Goal: Task Accomplishment & Management: Manage account settings

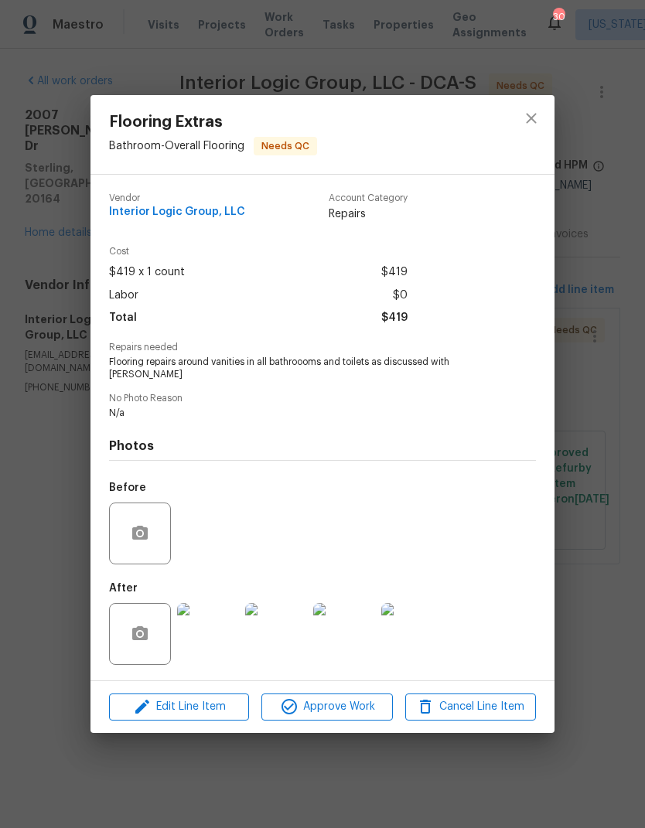
click at [92, 56] on div "Flooring Extras Bathroom - Overall Flooring Needs QC Vendor Interior Logic Grou…" at bounding box center [322, 414] width 645 height 828
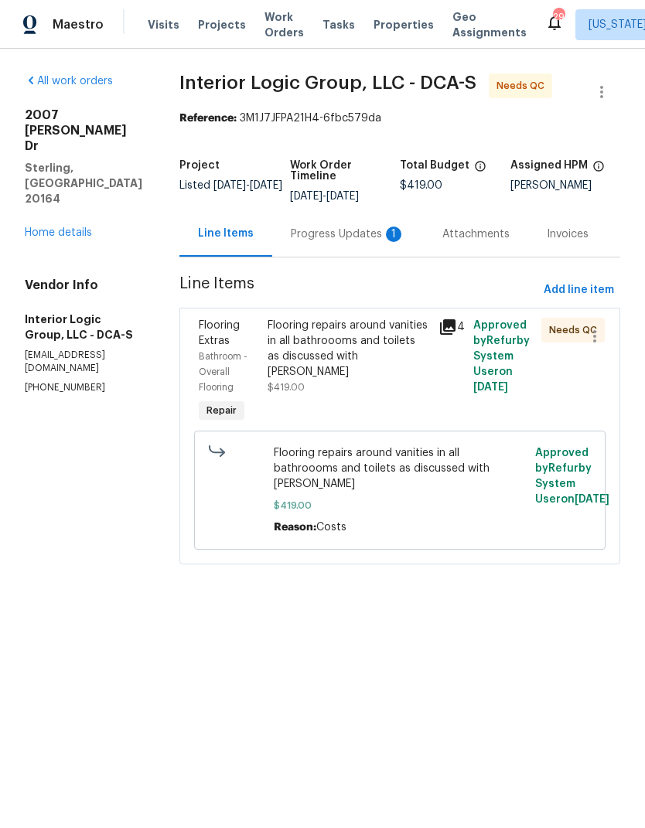
click at [100, 148] on div "2007 Jonathan Dr Sterling, VA 20164 Home details" at bounding box center [83, 173] width 117 height 133
click at [77, 227] on link "Home details" at bounding box center [58, 232] width 67 height 11
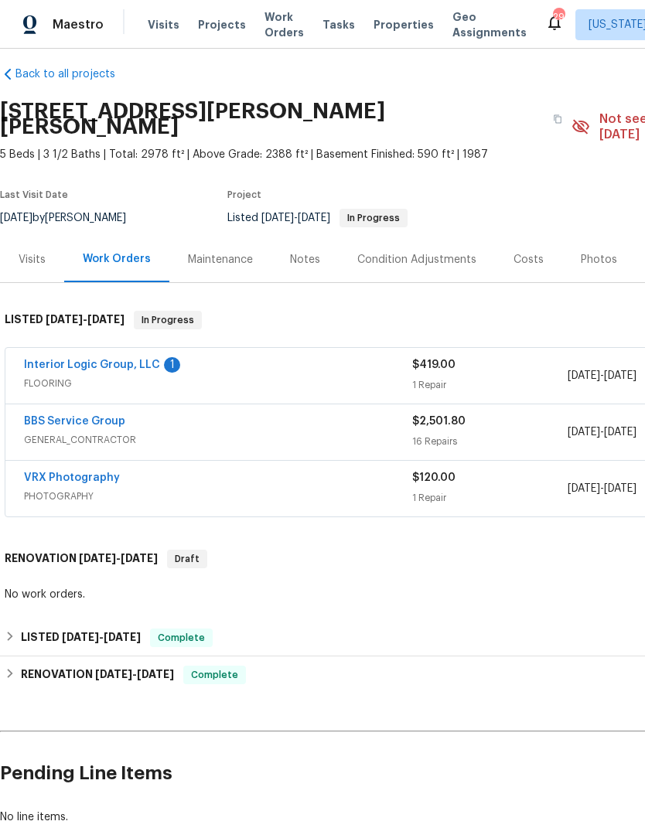
scroll to position [12, 0]
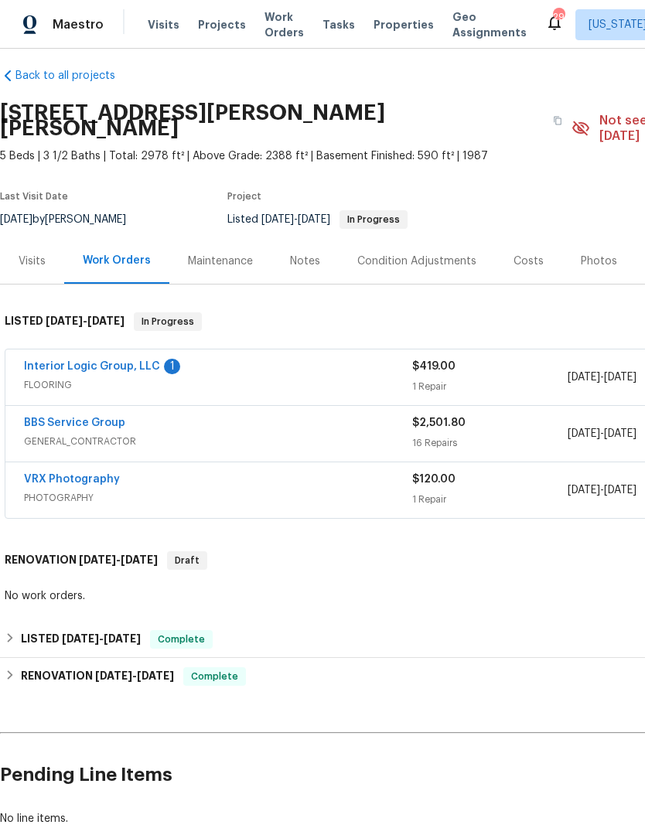
click at [596, 255] on div "Photos" at bounding box center [598, 261] width 73 height 46
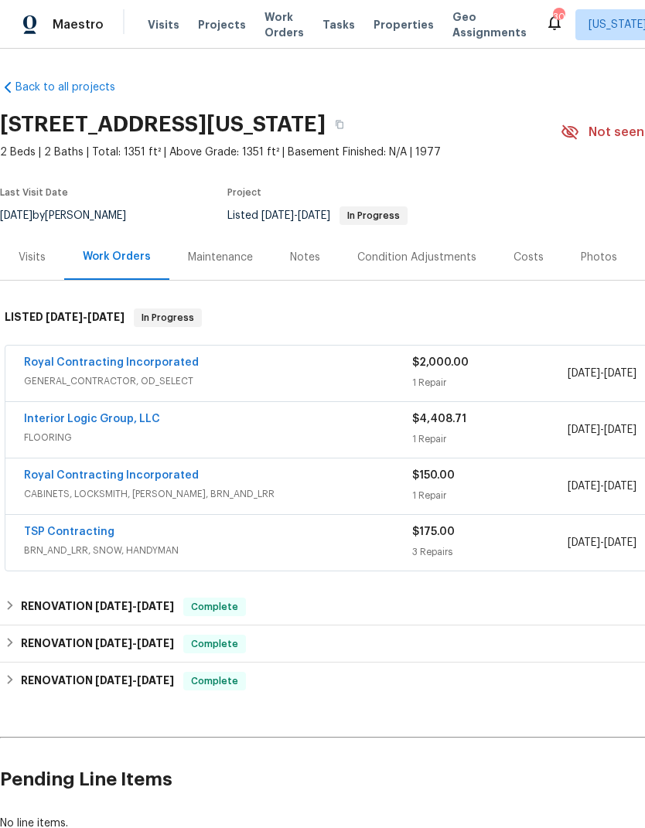
click at [157, 366] on link "Royal Contracting Incorporated" at bounding box center [111, 362] width 175 height 11
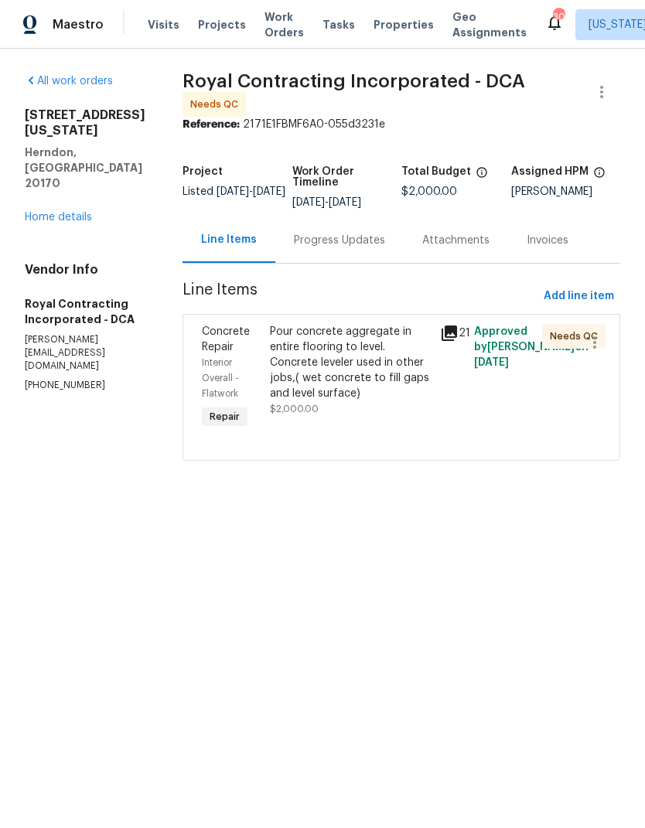
click at [457, 341] on icon at bounding box center [448, 332] width 15 height 15
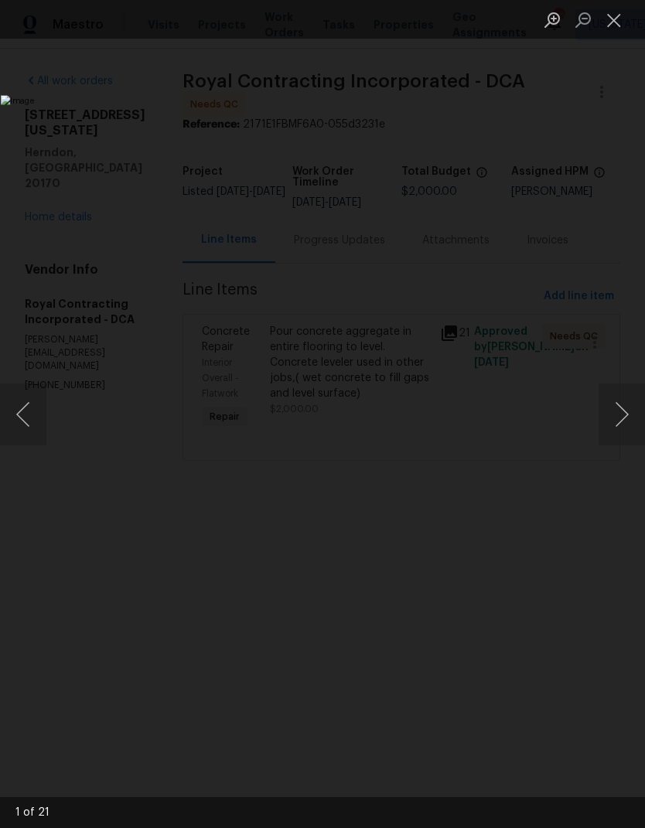
click at [617, 421] on button "Next image" at bounding box center [621, 414] width 46 height 62
click at [623, 419] on button "Next image" at bounding box center [621, 414] width 46 height 62
click at [620, 411] on button "Next image" at bounding box center [621, 414] width 46 height 62
click at [621, 413] on button "Next image" at bounding box center [621, 414] width 46 height 62
click at [617, 408] on button "Next image" at bounding box center [621, 414] width 46 height 62
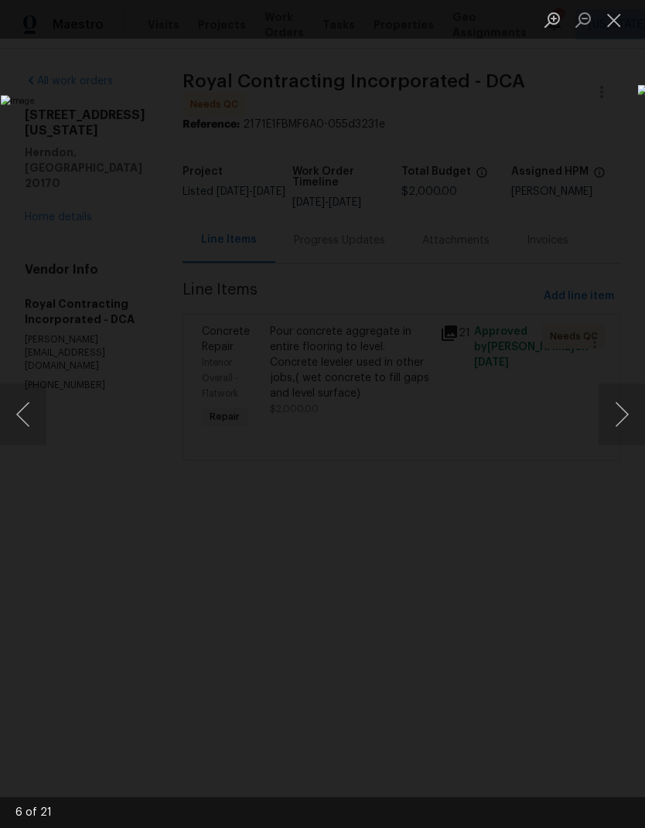
click at [615, 409] on button "Next image" at bounding box center [621, 414] width 46 height 62
click at [622, 410] on button "Next image" at bounding box center [621, 414] width 46 height 62
click at [614, 412] on button "Next image" at bounding box center [621, 414] width 46 height 62
click at [621, 416] on button "Next image" at bounding box center [621, 414] width 46 height 62
click at [619, 415] on button "Next image" at bounding box center [621, 414] width 46 height 62
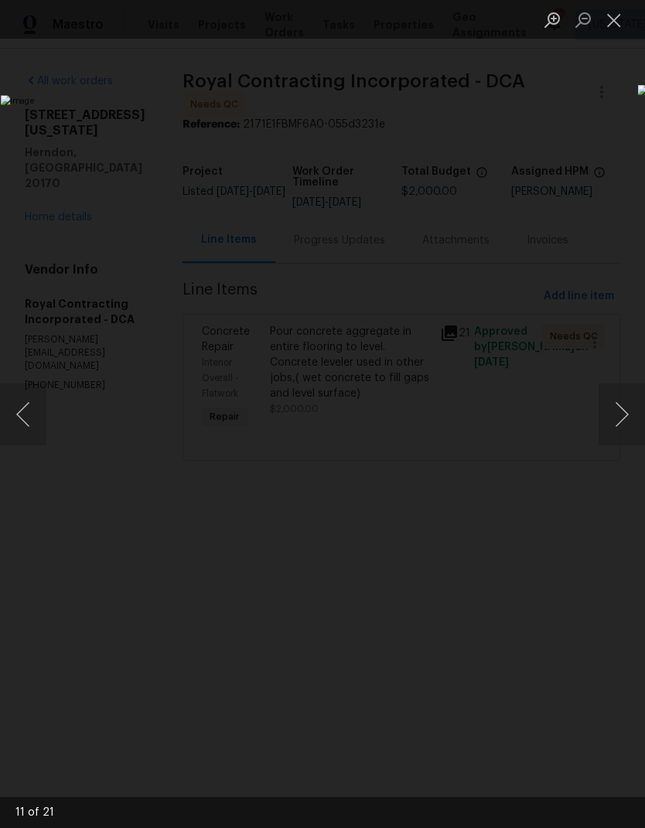
click at [620, 412] on button "Next image" at bounding box center [621, 414] width 46 height 62
click at [622, 411] on button "Next image" at bounding box center [621, 414] width 46 height 62
click at [621, 412] on button "Next image" at bounding box center [621, 414] width 46 height 62
click at [619, 413] on button "Next image" at bounding box center [621, 414] width 46 height 62
click at [613, 19] on button "Close lightbox" at bounding box center [613, 19] width 31 height 27
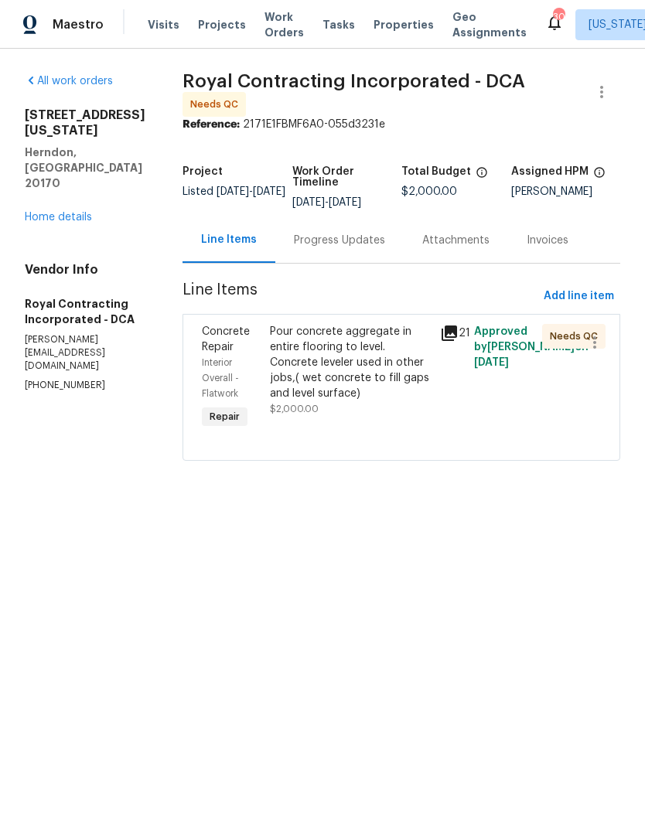
click at [343, 375] on div "Pour concrete aggregate in entire flooring to level. Concrete leveler used in o…" at bounding box center [350, 362] width 161 height 77
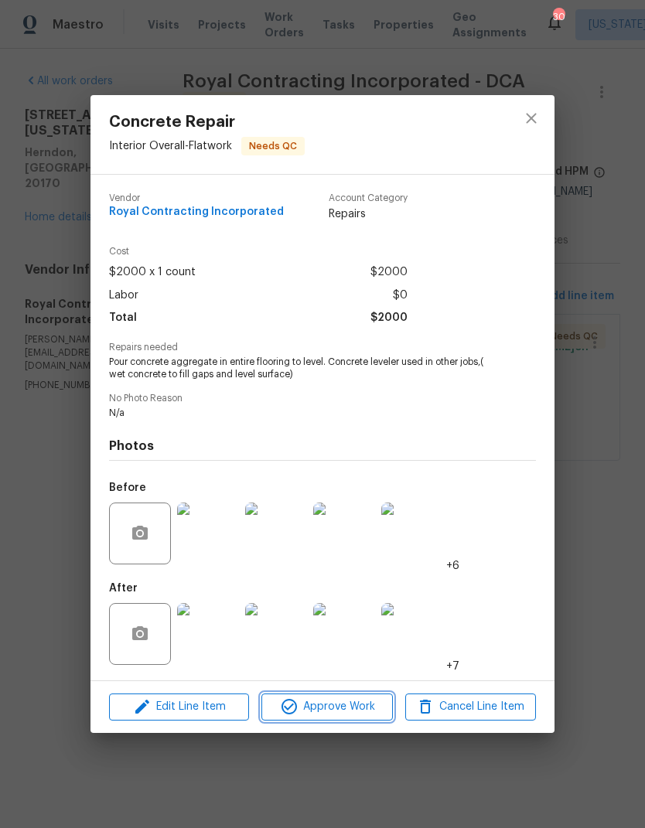
click at [332, 708] on span "Approve Work" at bounding box center [326, 706] width 121 height 19
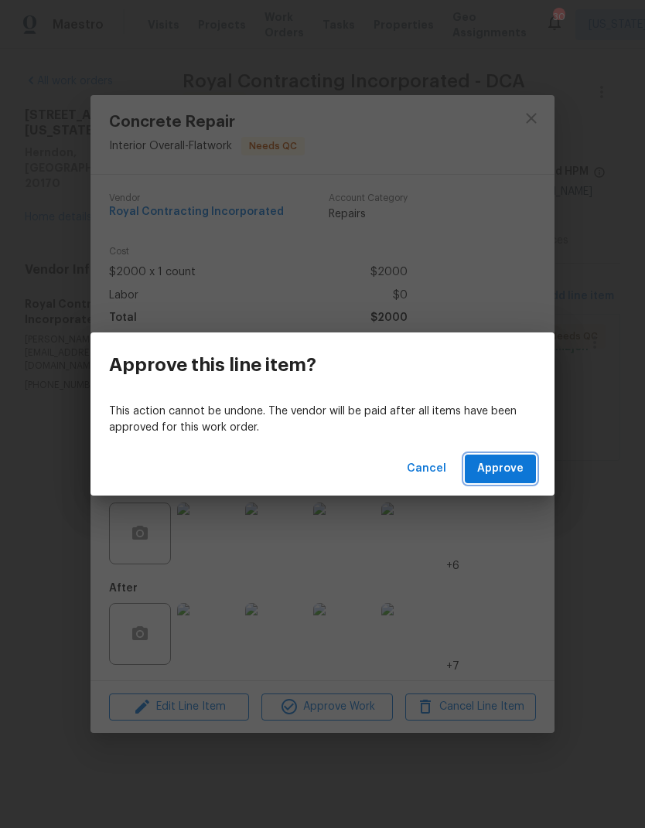
click at [525, 462] on button "Approve" at bounding box center [499, 468] width 71 height 29
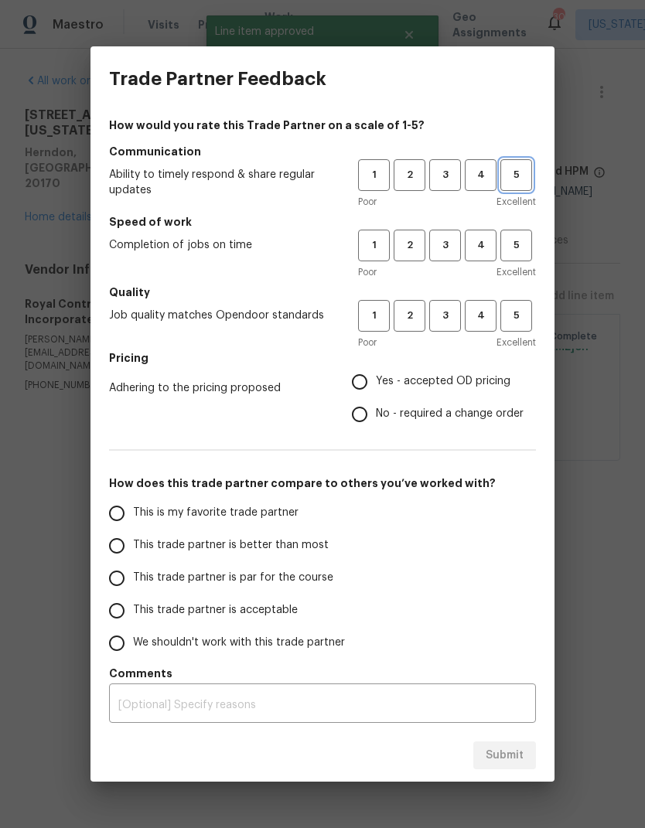
click at [528, 167] on span "5" at bounding box center [516, 175] width 29 height 18
click at [509, 233] on button "5" at bounding box center [516, 246] width 32 height 32
click at [518, 297] on h5 "Quality" at bounding box center [322, 291] width 427 height 15
click at [383, 369] on label "Yes - accepted OD pricing" at bounding box center [433, 382] width 180 height 32
click at [376, 369] on input "Yes - accepted OD pricing" at bounding box center [359, 382] width 32 height 32
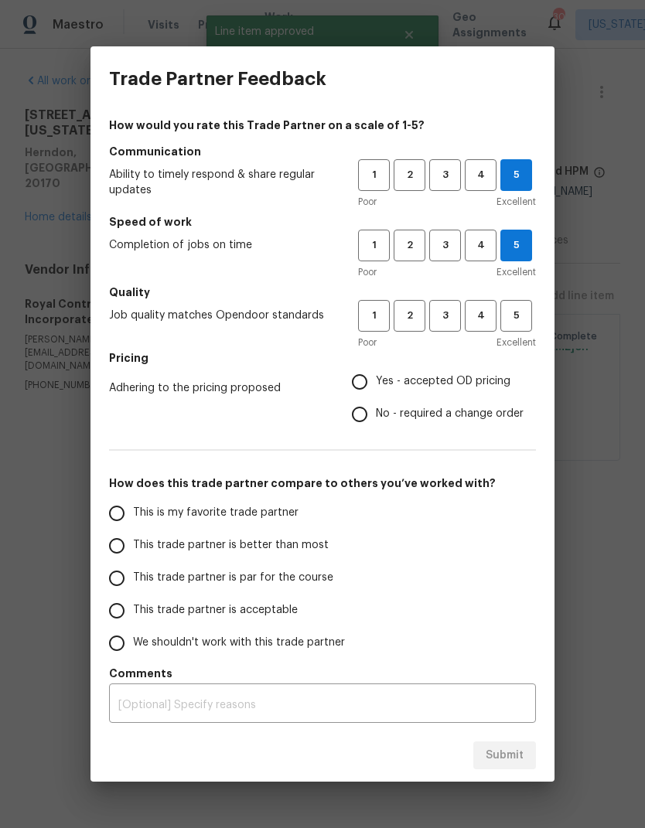
radio input "true"
click at [107, 566] on input "This trade partner is par for the course" at bounding box center [116, 578] width 32 height 32
radio input "false"
click at [119, 543] on input "This trade partner is better than most" at bounding box center [116, 545] width 32 height 32
click at [518, 749] on div "Submit" at bounding box center [322, 755] width 464 height 53
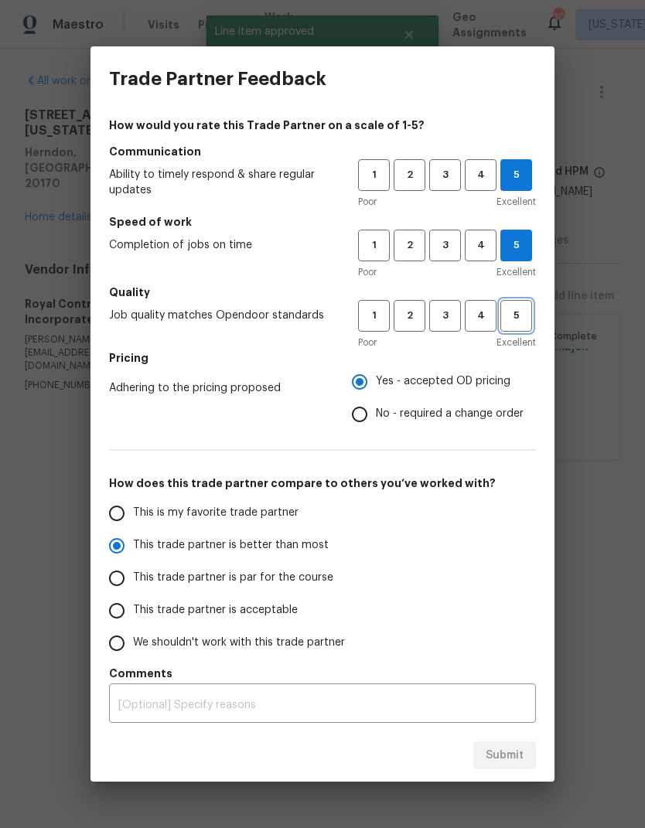
click at [520, 312] on span "5" at bounding box center [516, 316] width 29 height 18
radio input "true"
click at [524, 747] on button "Submit" at bounding box center [504, 755] width 63 height 29
radio input "false"
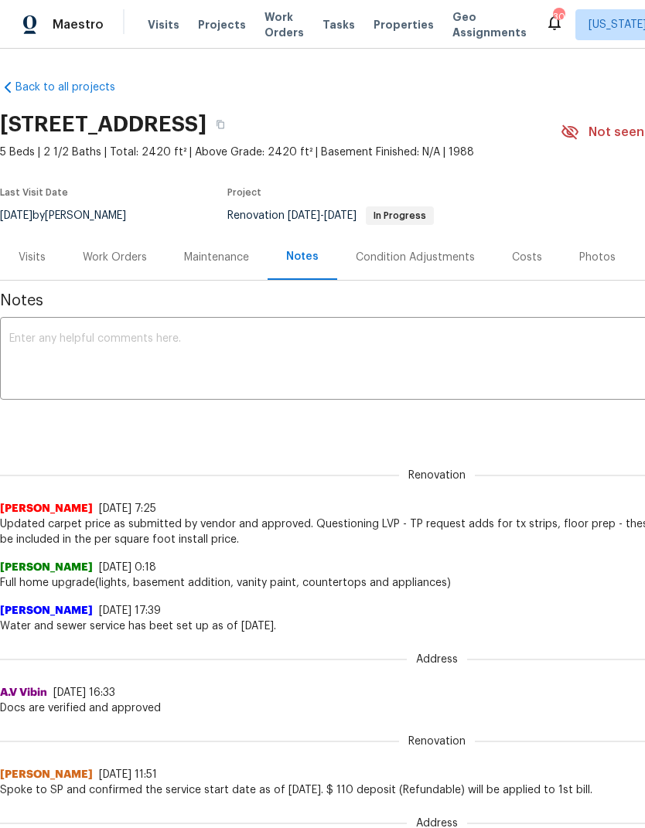
click at [122, 261] on div "Work Orders" at bounding box center [115, 257] width 64 height 15
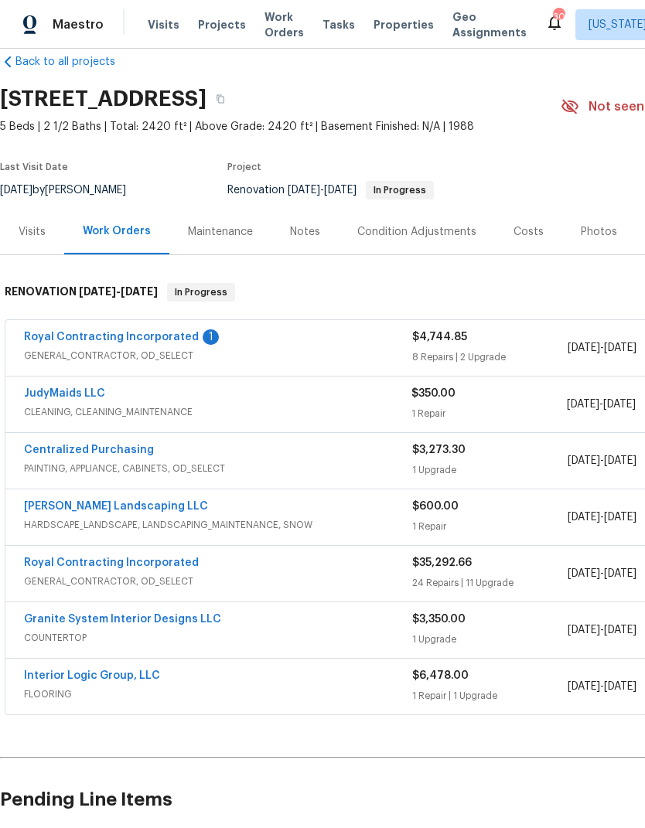
scroll to position [27, 0]
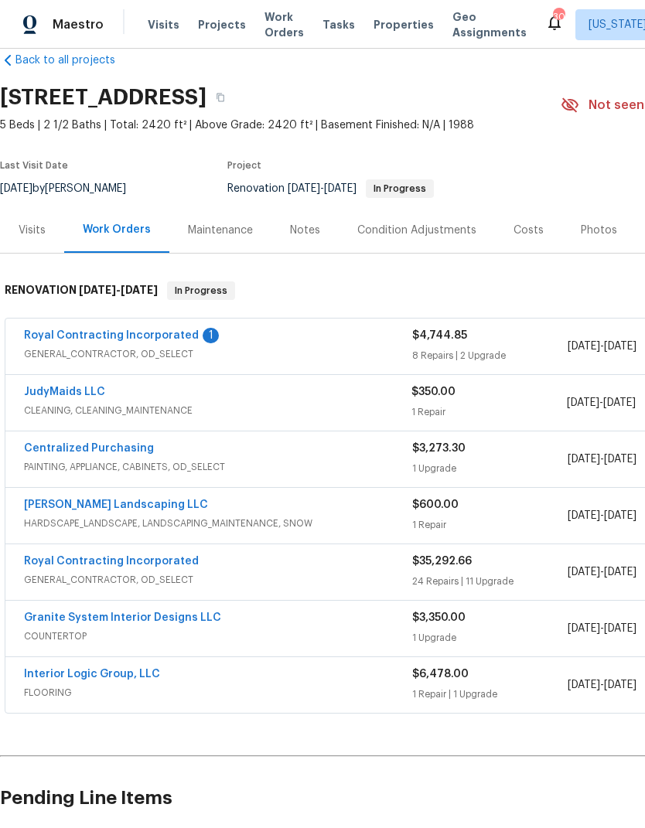
click at [151, 330] on link "Royal Contracting Incorporated" at bounding box center [111, 335] width 175 height 11
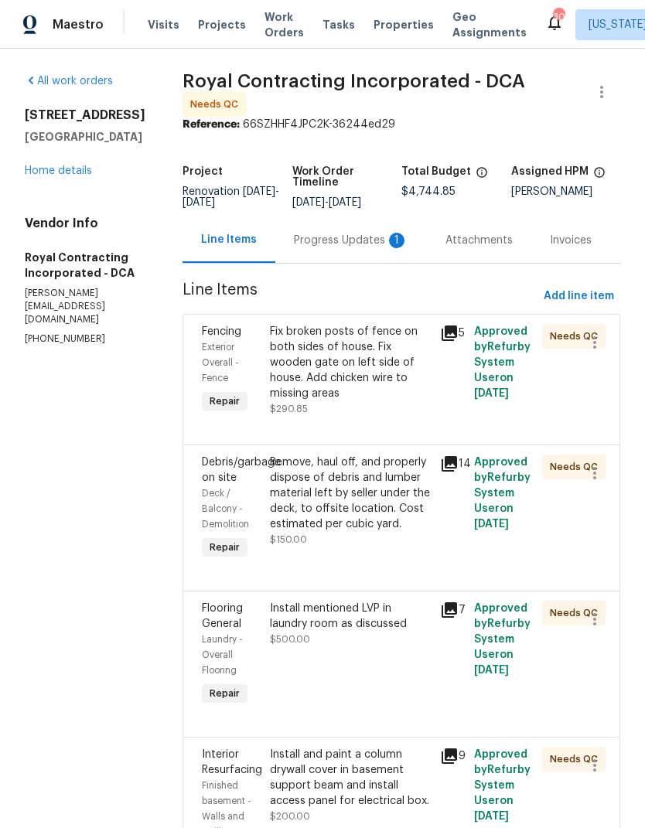
click at [366, 260] on div "Progress Updates 1" at bounding box center [350, 240] width 151 height 46
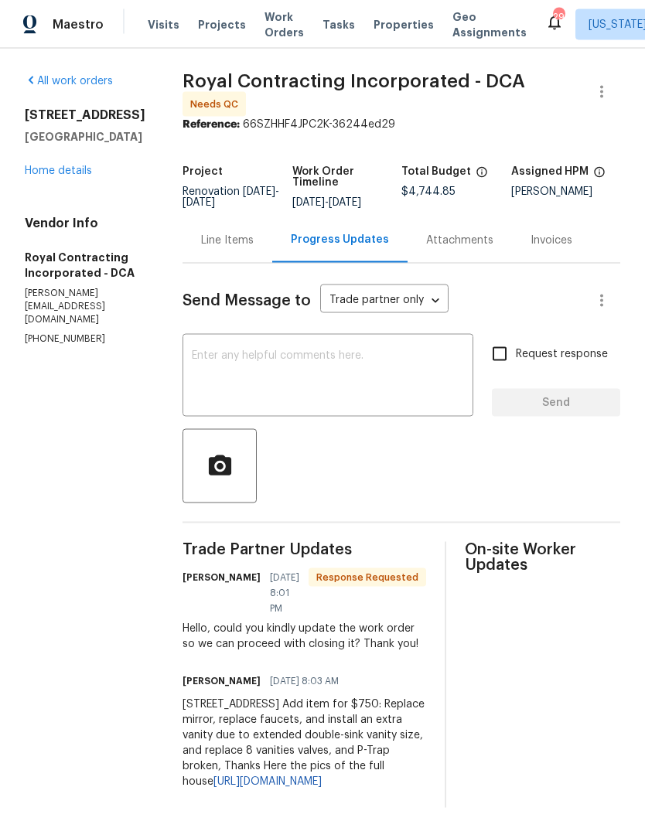
scroll to position [46, 0]
click at [254, 233] on div "Line Items" at bounding box center [227, 240] width 53 height 15
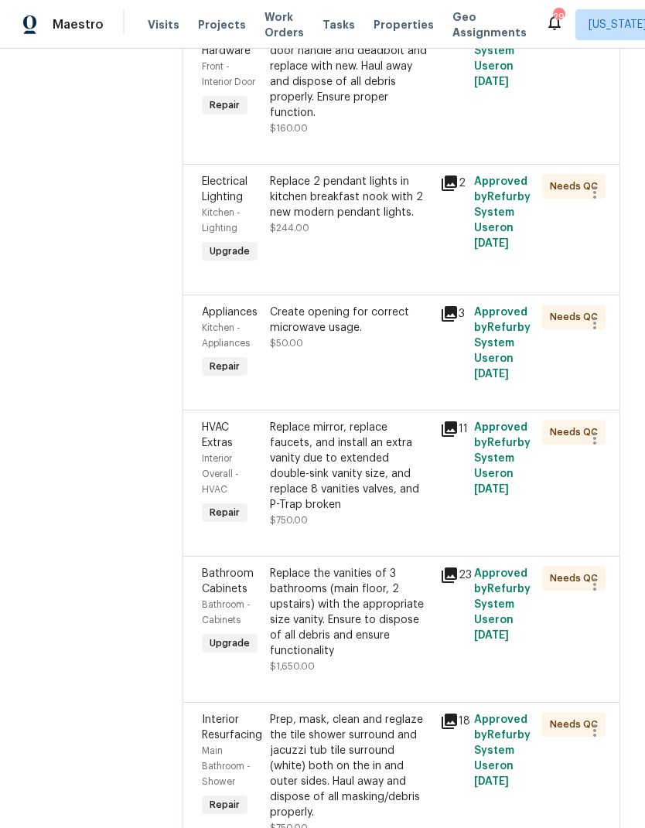
scroll to position [902, 0]
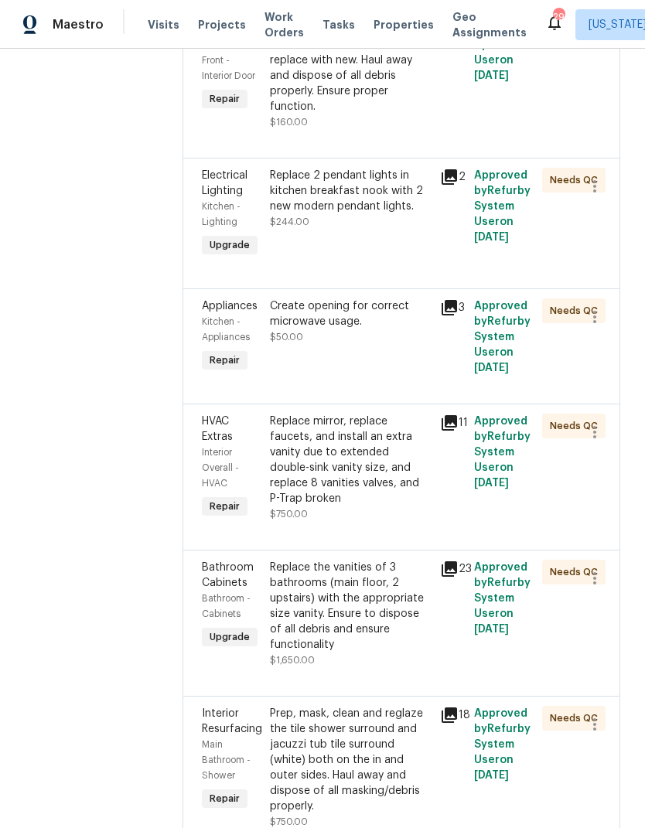
click at [368, 446] on div "Replace mirror, replace faucets, and install an extra vanity due to extended do…" at bounding box center [350, 459] width 161 height 93
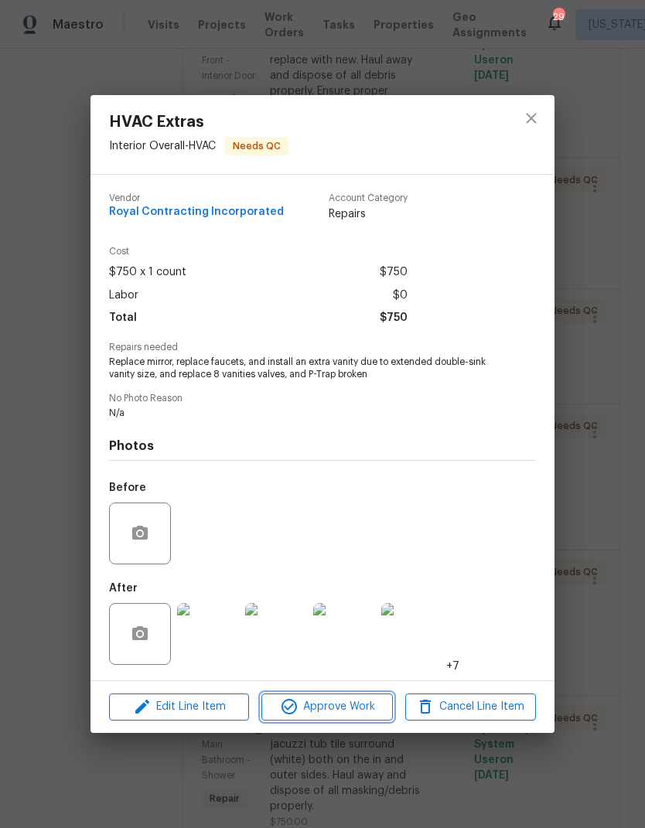
click at [334, 708] on span "Approve Work" at bounding box center [326, 706] width 121 height 19
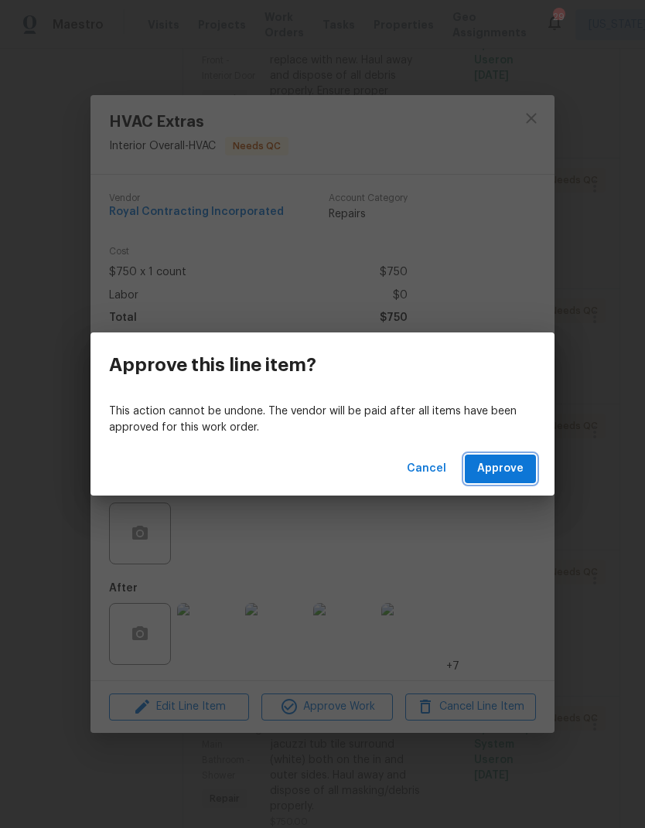
click at [510, 458] on button "Approve" at bounding box center [499, 468] width 71 height 29
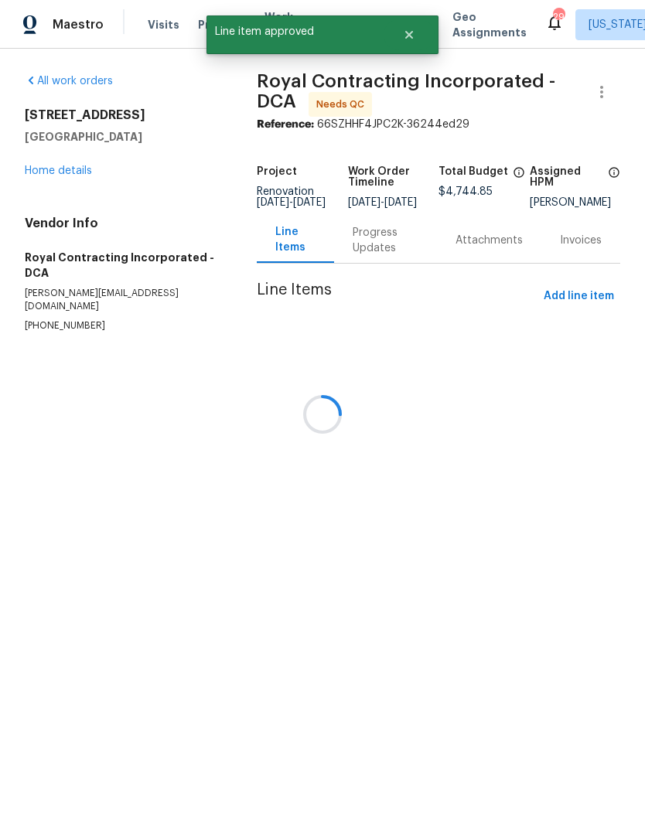
scroll to position [0, 0]
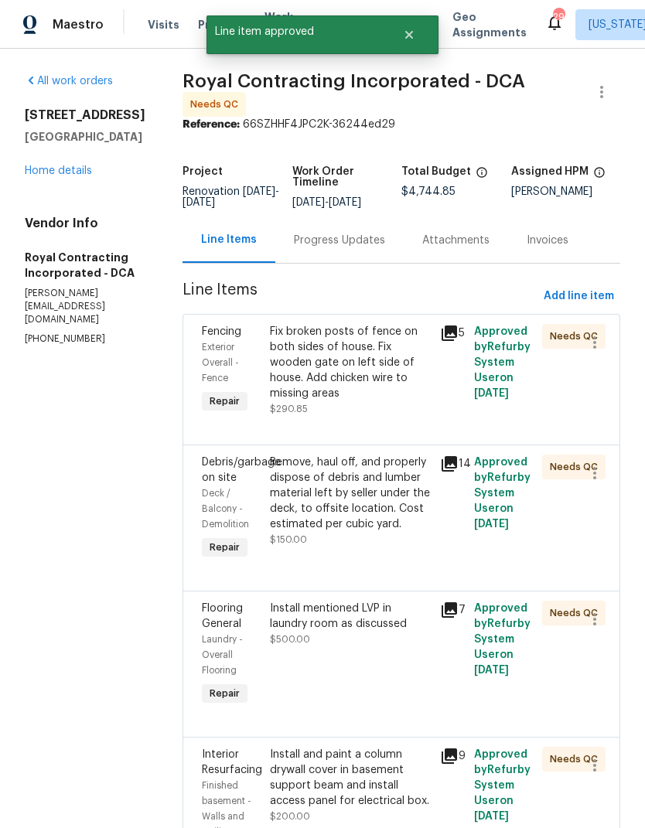
click at [349, 388] on div "Fix broken posts of fence on both sides of house. Fix wooden gate on left side …" at bounding box center [350, 362] width 161 height 77
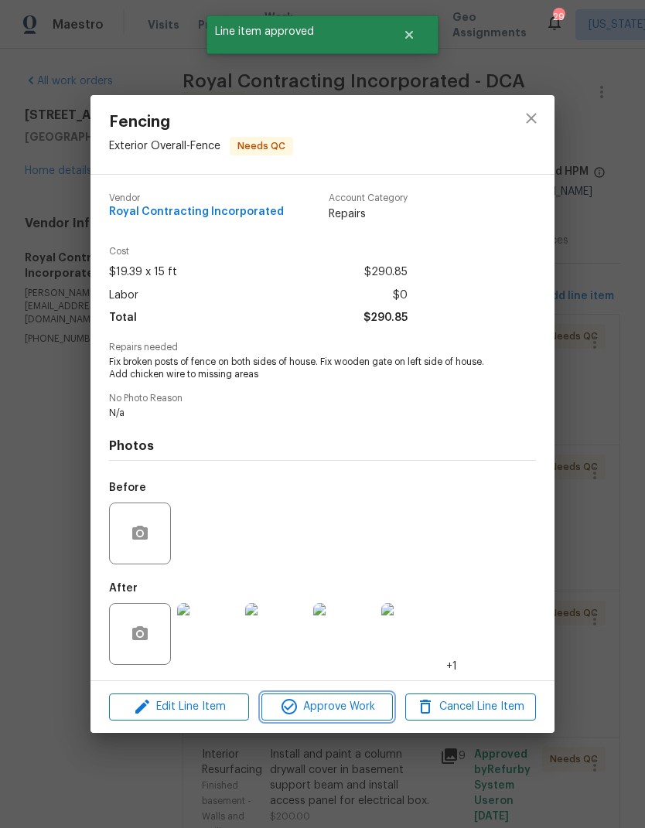
click at [346, 706] on span "Approve Work" at bounding box center [326, 706] width 121 height 19
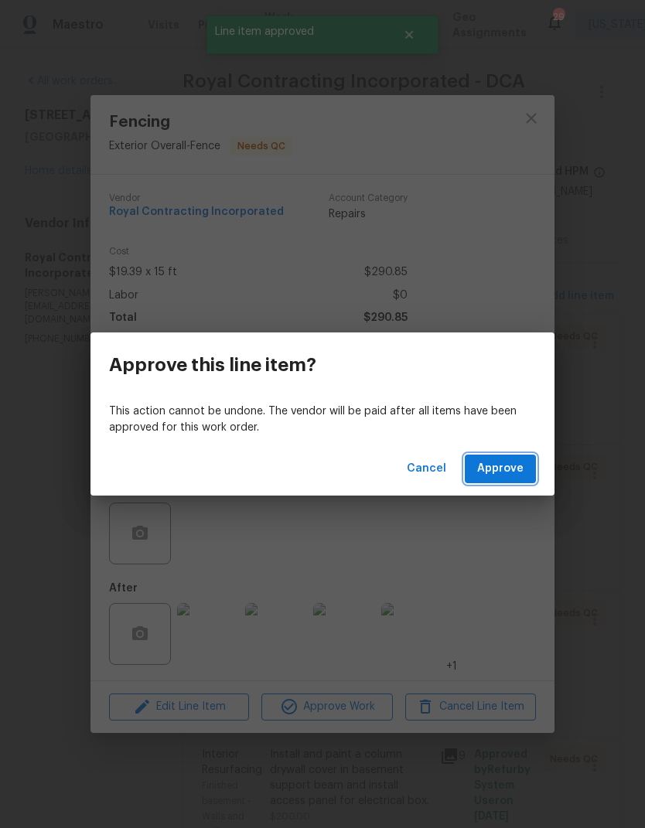
click at [511, 468] on span "Approve" at bounding box center [500, 468] width 46 height 19
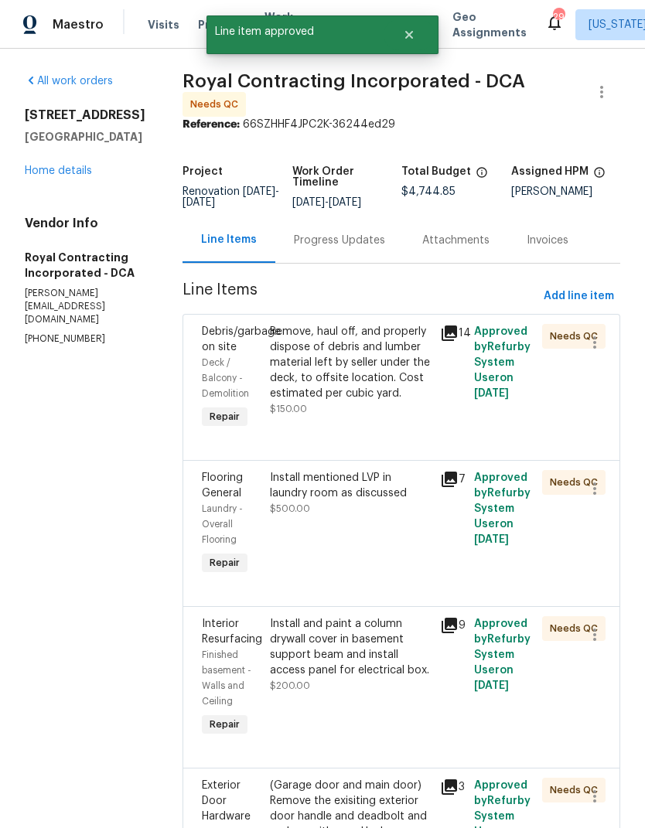
click at [345, 392] on div "Remove, haul off, and properly dispose of debris and lumber material left by se…" at bounding box center [350, 362] width 161 height 77
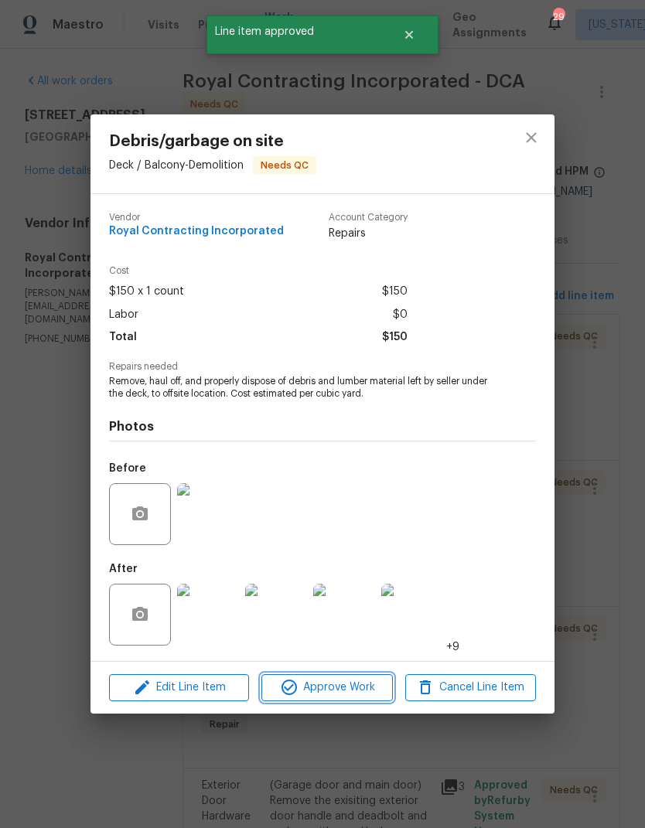
click at [324, 685] on span "Approve Work" at bounding box center [326, 687] width 121 height 19
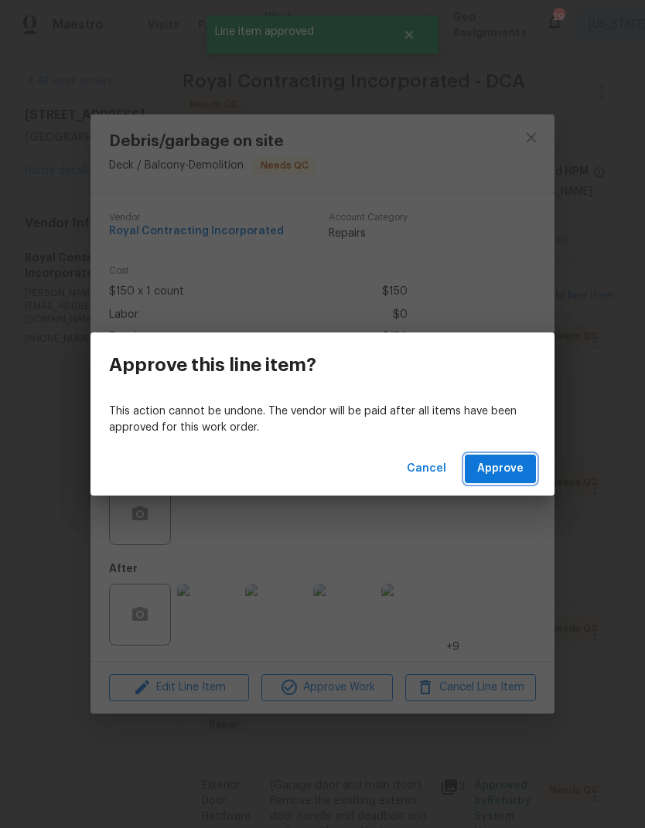
click at [499, 468] on span "Approve" at bounding box center [500, 468] width 46 height 19
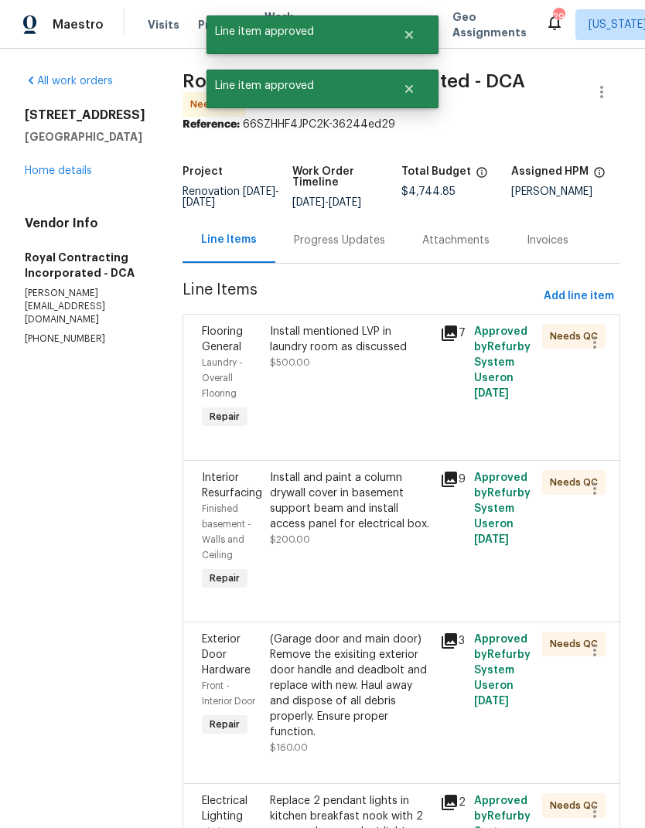
click at [352, 355] on div "Install mentioned LVP in laundry room as discussed" at bounding box center [350, 339] width 161 height 31
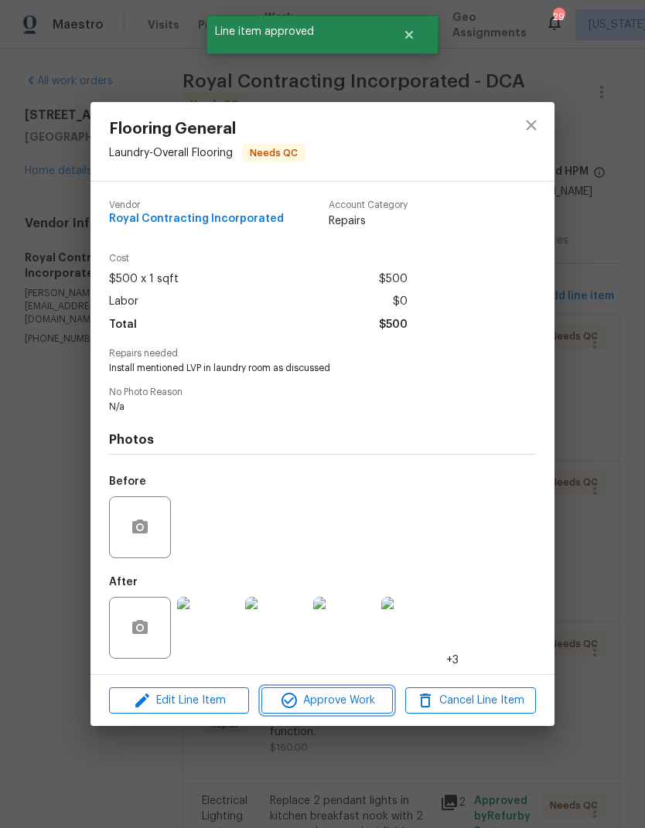
click at [339, 696] on span "Approve Work" at bounding box center [326, 700] width 121 height 19
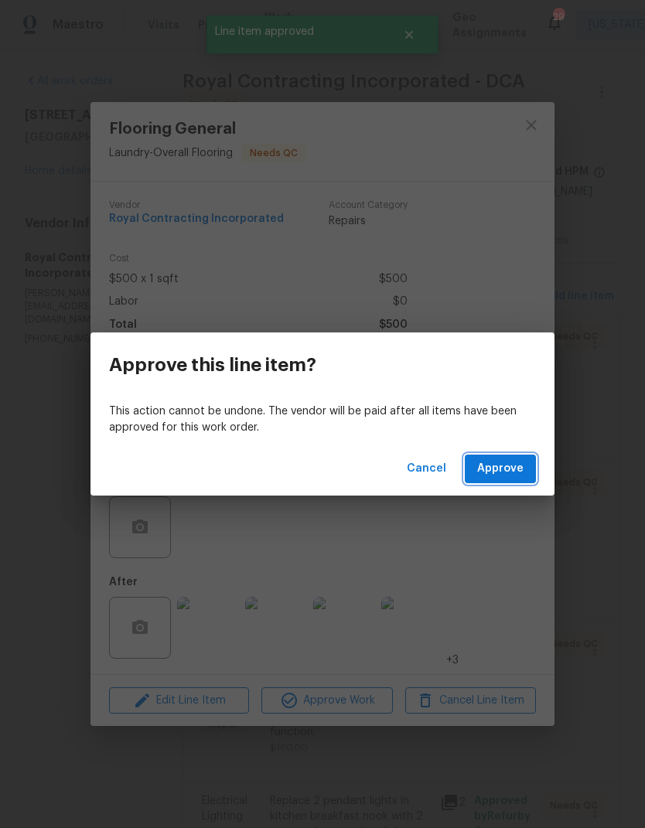
click at [501, 464] on span "Approve" at bounding box center [500, 468] width 46 height 19
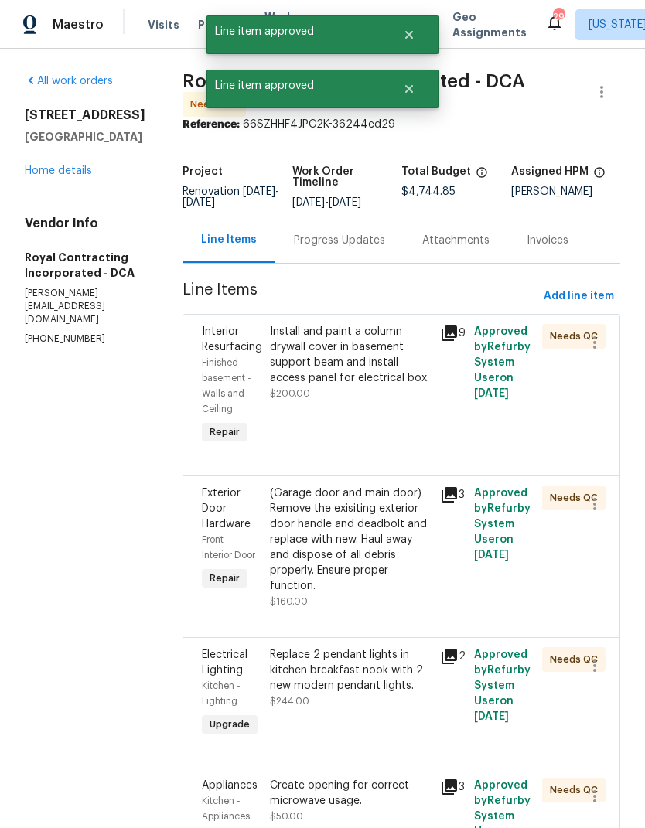
click at [355, 376] on div "Install and paint a column drywall cover in basement support beam and install a…" at bounding box center [350, 355] width 161 height 62
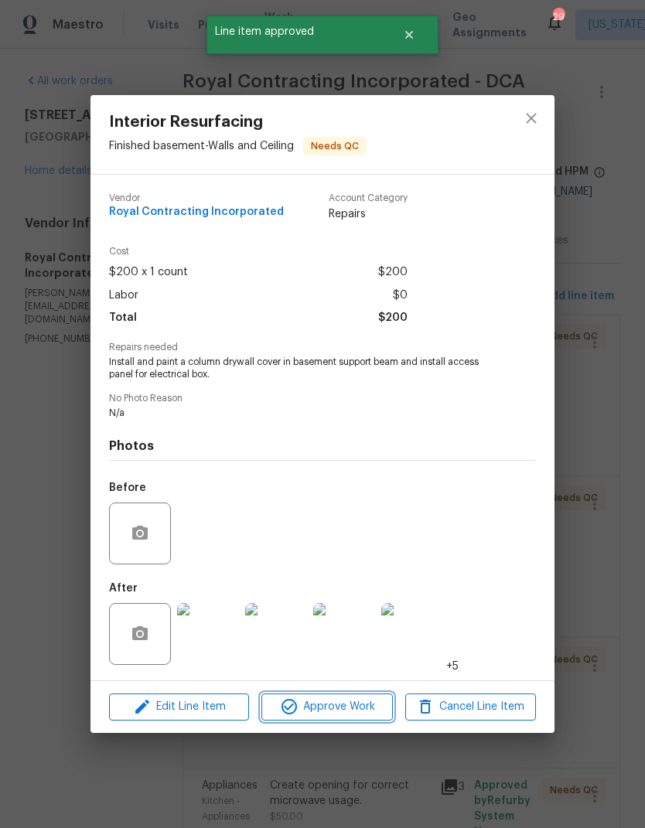
click at [335, 709] on span "Approve Work" at bounding box center [326, 706] width 121 height 19
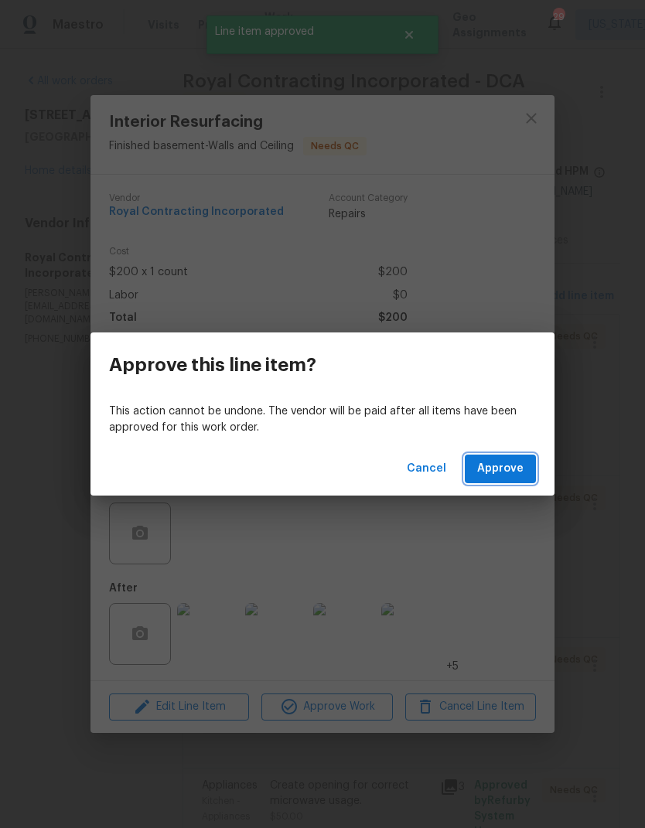
click at [505, 476] on span "Approve" at bounding box center [500, 468] width 46 height 19
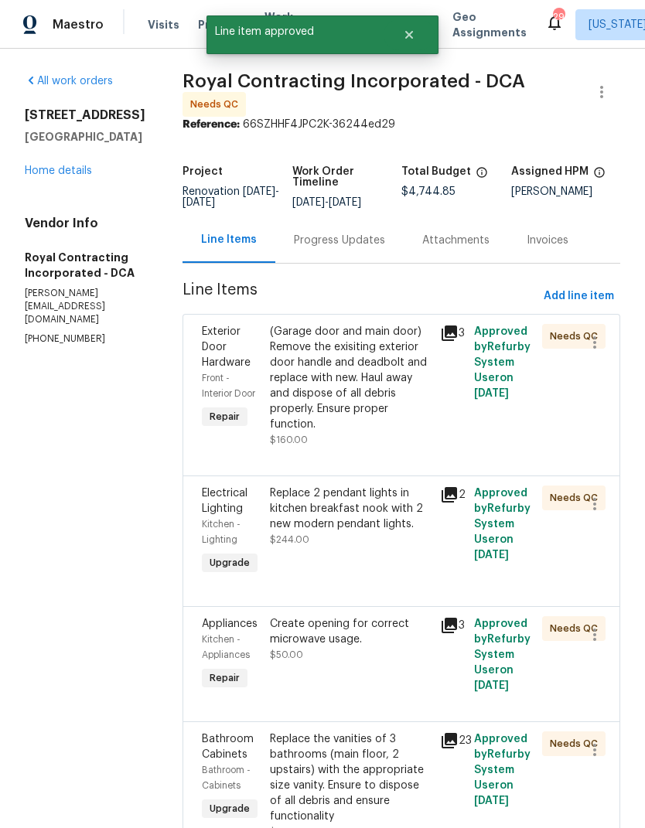
click at [375, 403] on div "(Garage door and main door) Remove the exisiting exterior door handle and deadb…" at bounding box center [350, 378] width 161 height 108
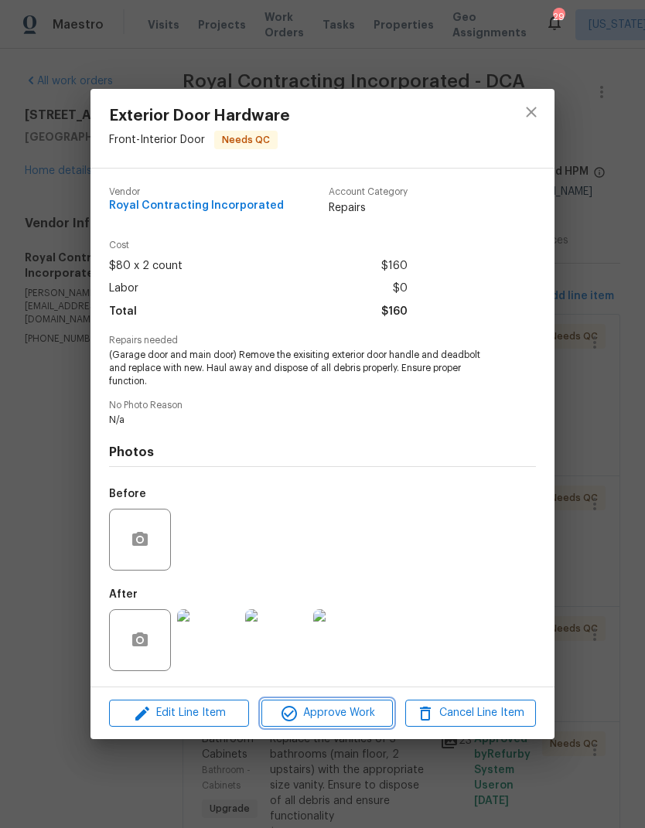
click at [342, 709] on span "Approve Work" at bounding box center [326, 712] width 121 height 19
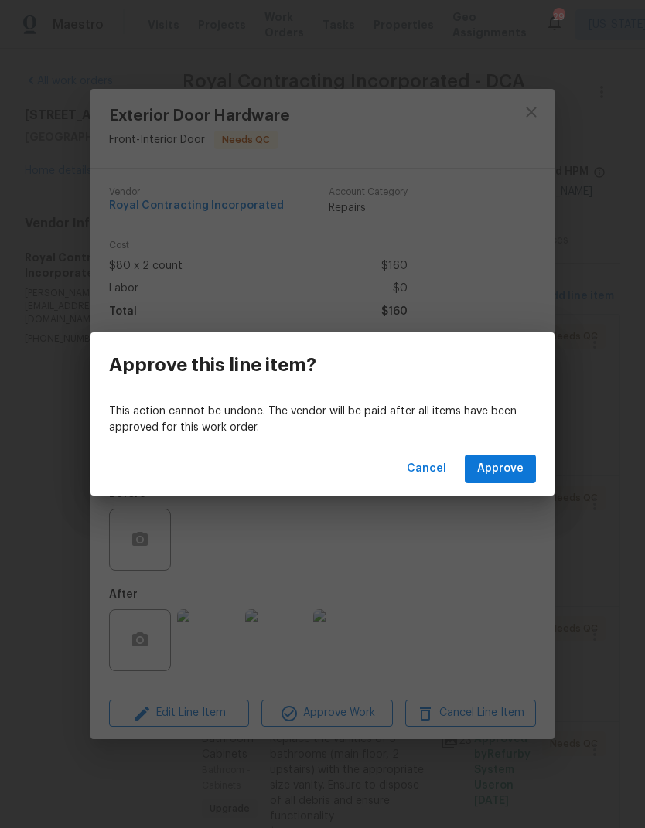
click at [512, 451] on div "Cancel Approve" at bounding box center [322, 468] width 464 height 53
click at [502, 474] on span "Approve" at bounding box center [500, 468] width 46 height 19
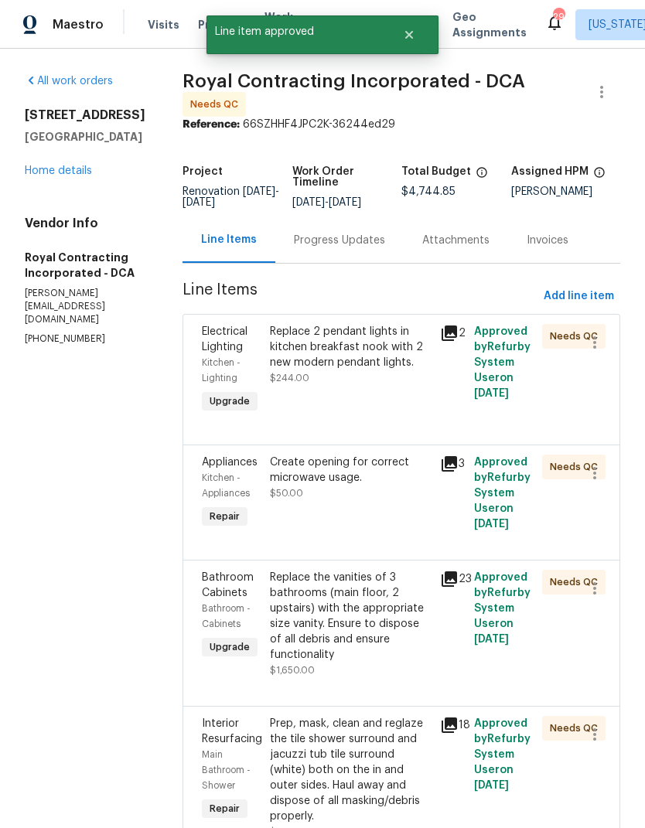
click at [355, 370] on div "Replace 2 pendant lights in kitchen breakfast nook with 2 new modern pendant li…" at bounding box center [350, 347] width 161 height 46
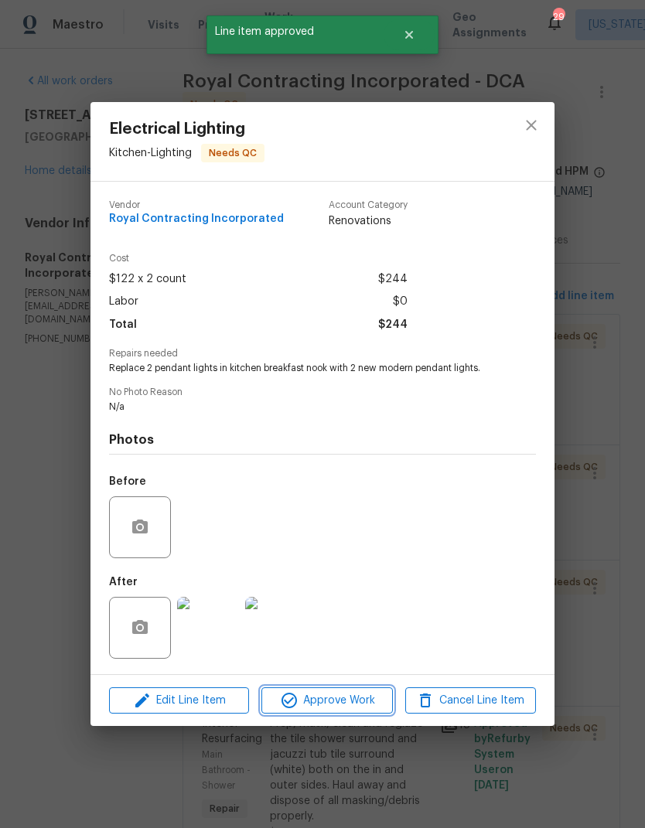
click at [342, 706] on span "Approve Work" at bounding box center [326, 700] width 121 height 19
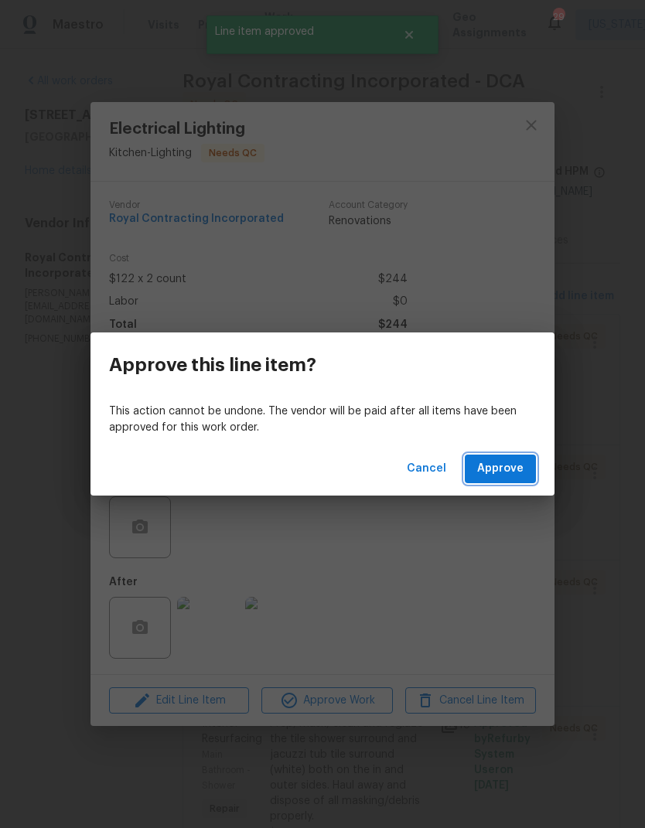
click at [519, 468] on span "Approve" at bounding box center [500, 468] width 46 height 19
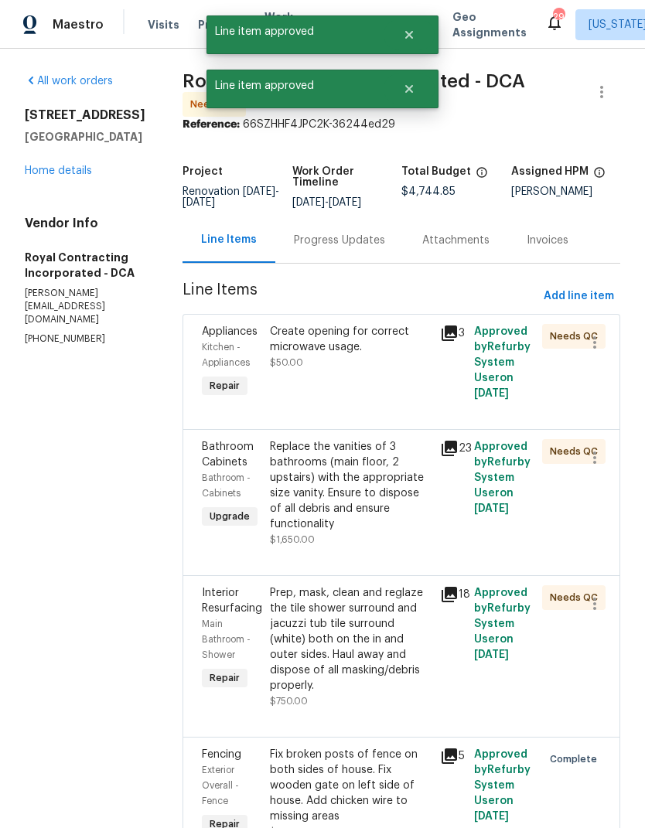
click at [356, 351] on div "Create opening for correct microwave usage." at bounding box center [350, 339] width 161 height 31
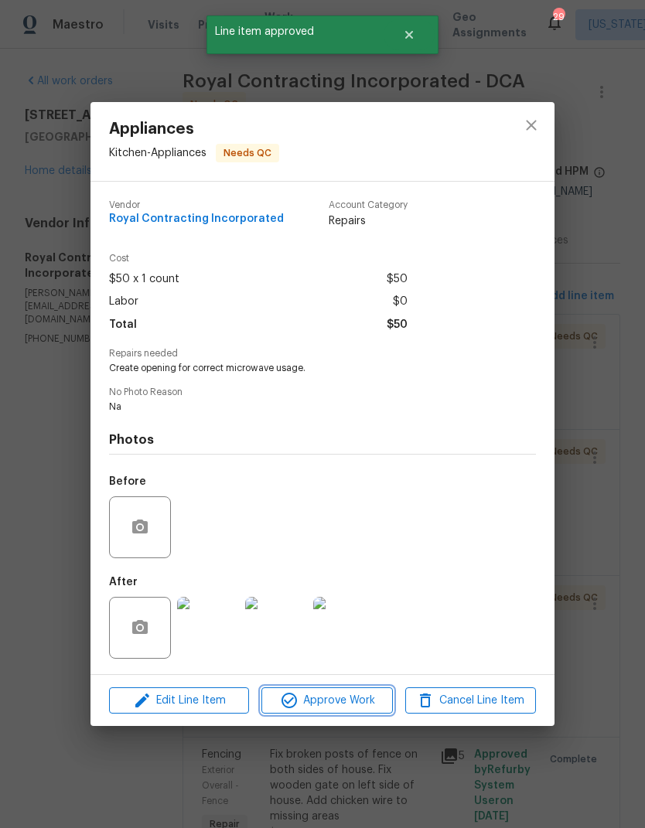
click at [337, 698] on span "Approve Work" at bounding box center [326, 700] width 121 height 19
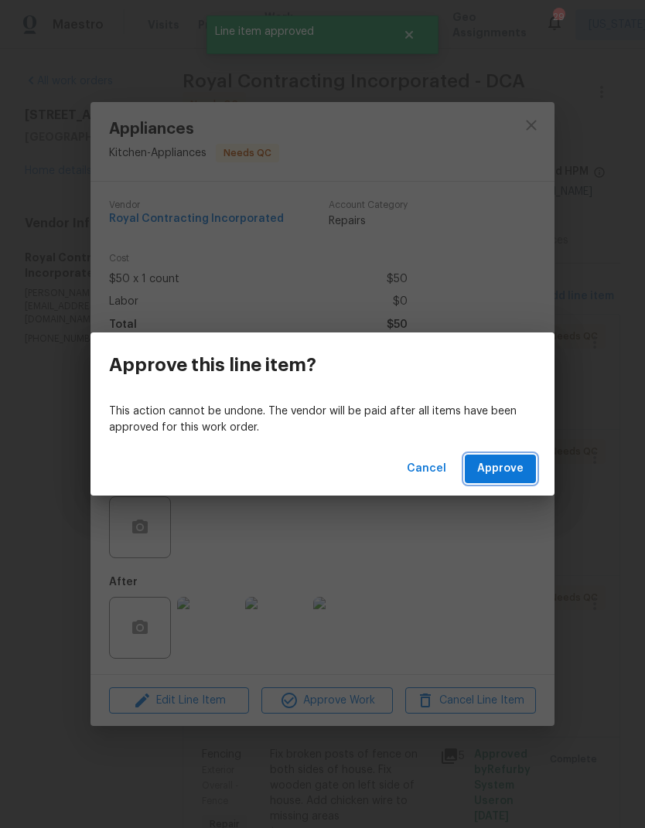
click at [505, 473] on span "Approve" at bounding box center [500, 468] width 46 height 19
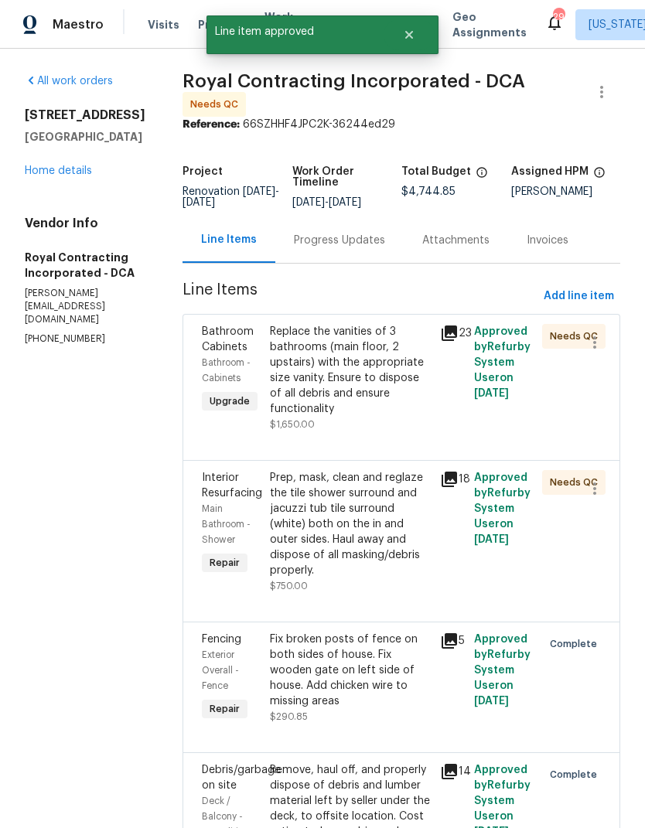
click at [352, 400] on div "Replace the vanities of 3 bathrooms (main floor, 2 upstairs) with the appropria…" at bounding box center [350, 370] width 161 height 93
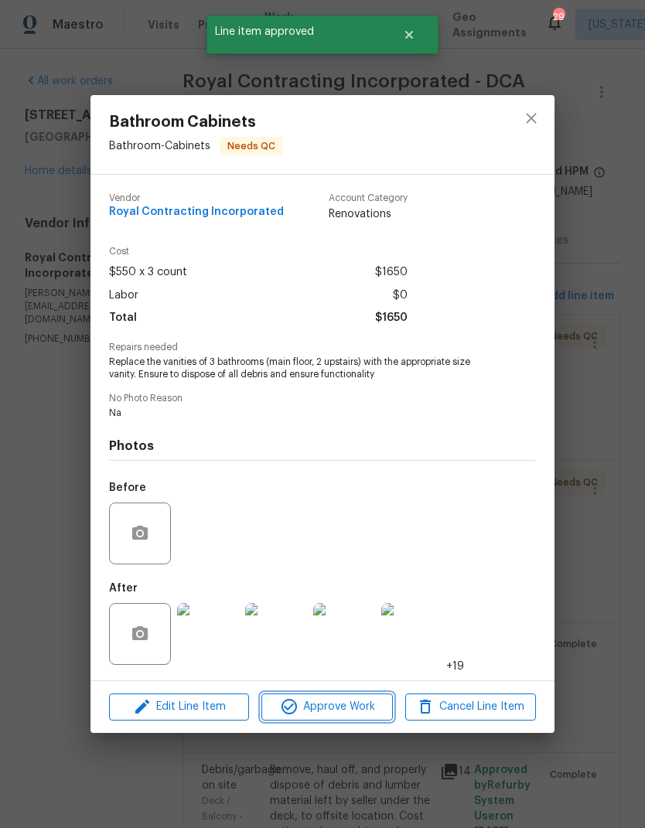
click at [336, 709] on span "Approve Work" at bounding box center [326, 706] width 121 height 19
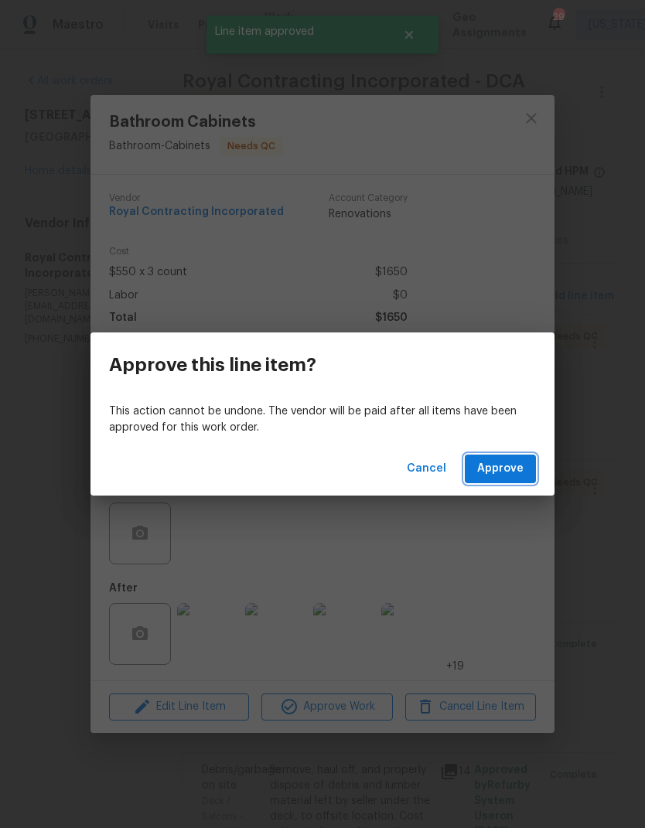
click at [506, 475] on span "Approve" at bounding box center [500, 468] width 46 height 19
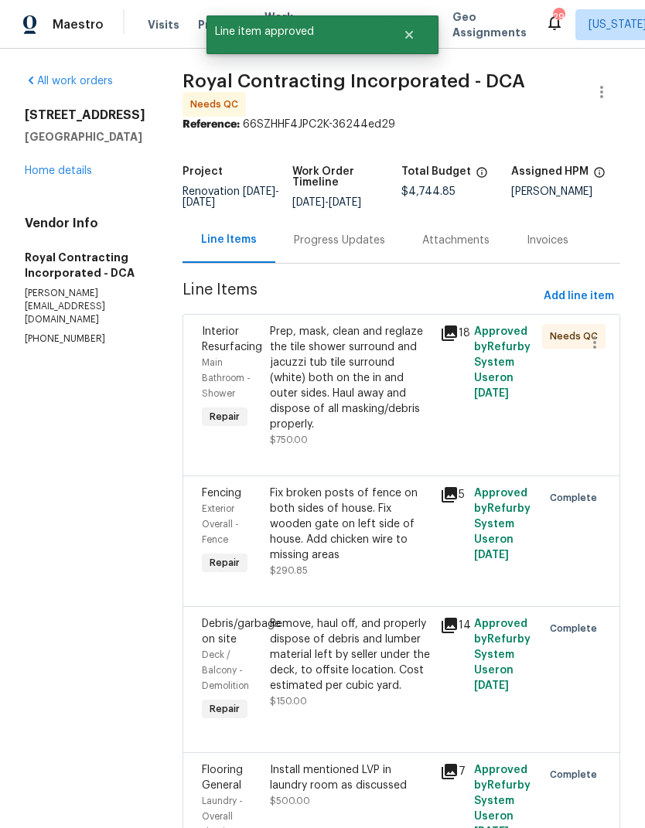
click at [370, 418] on div "Prep, mask, clean and reglaze the tile shower surround and jacuzzi tub tile sur…" at bounding box center [350, 378] width 161 height 108
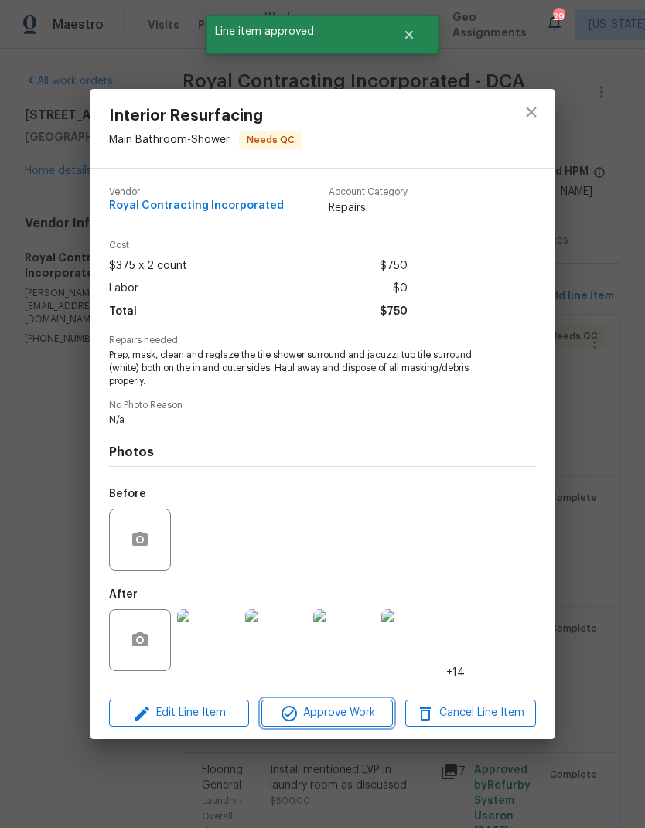
click at [336, 714] on span "Approve Work" at bounding box center [326, 712] width 121 height 19
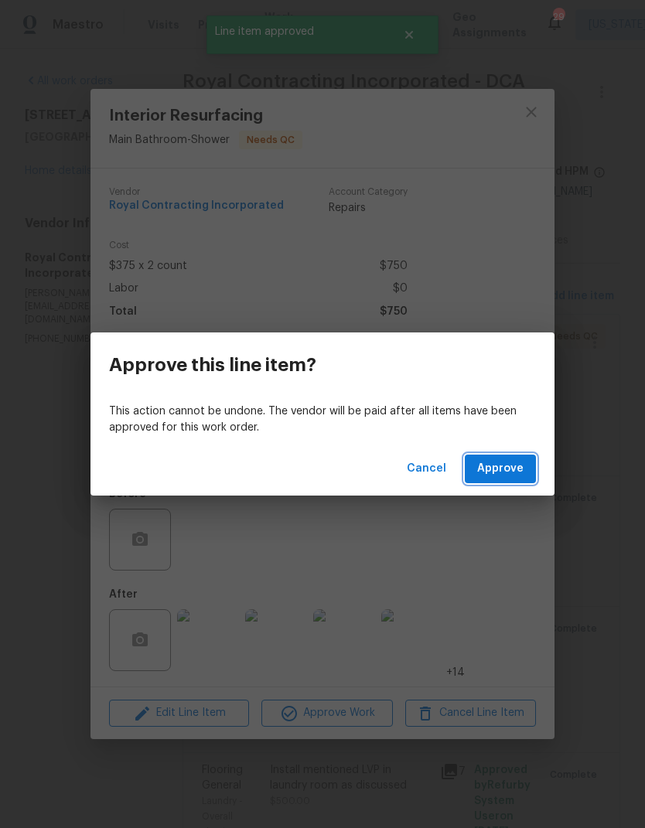
click at [515, 467] on span "Approve" at bounding box center [500, 468] width 46 height 19
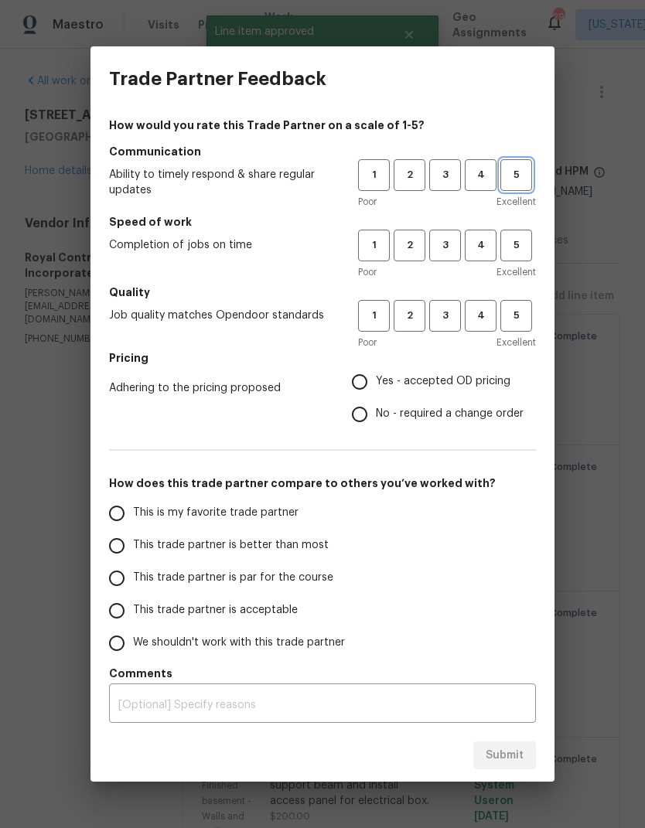
click at [519, 182] on span "5" at bounding box center [516, 175] width 29 height 18
click at [515, 260] on button "5" at bounding box center [516, 246] width 32 height 32
click at [515, 328] on button "5" at bounding box center [516, 316] width 32 height 32
click at [366, 377] on input "Yes - accepted OD pricing" at bounding box center [359, 382] width 32 height 32
radio input "true"
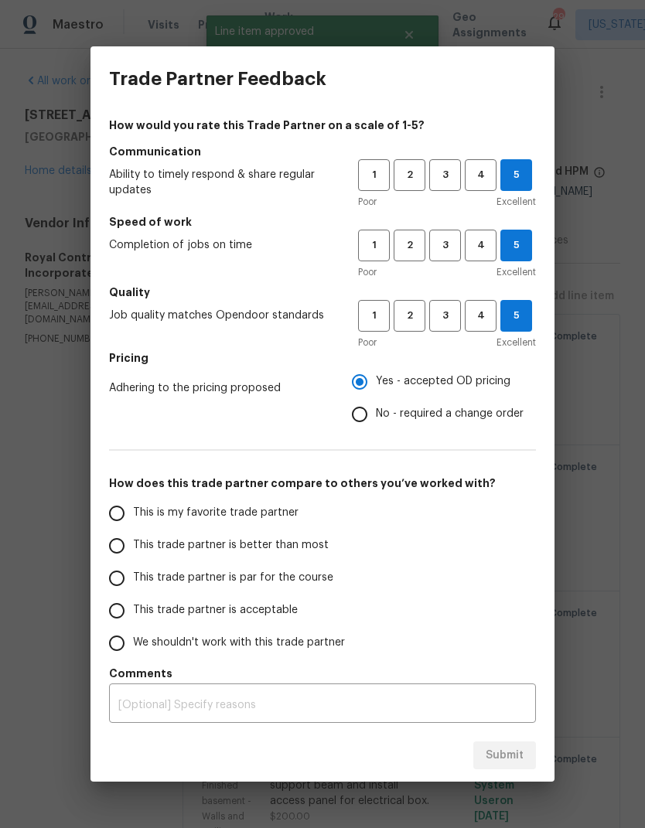
click at [109, 545] on input "This trade partner is better than most" at bounding box center [116, 545] width 32 height 32
click at [505, 744] on button "Submit" at bounding box center [504, 755] width 63 height 29
radio input "true"
radio input "false"
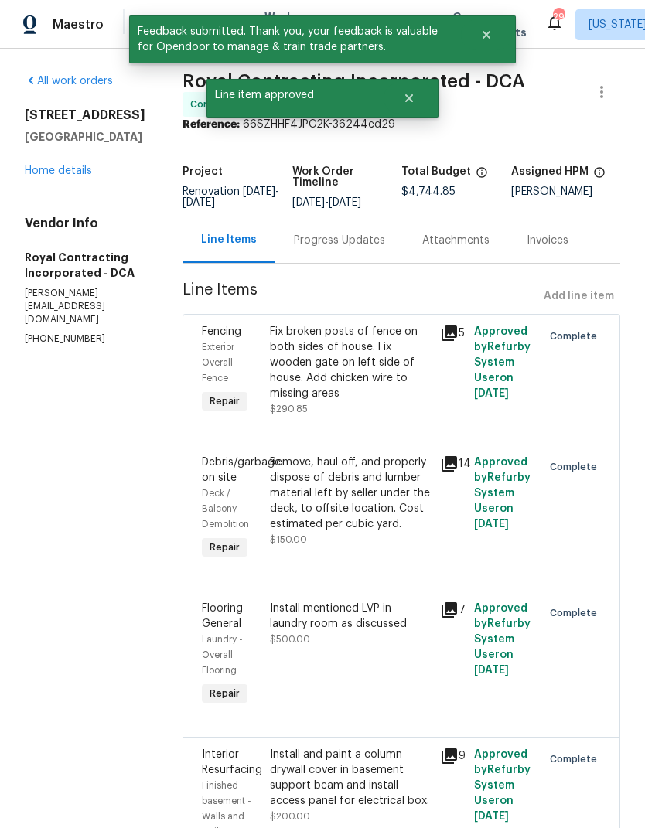
click at [51, 175] on link "Home details" at bounding box center [58, 170] width 67 height 11
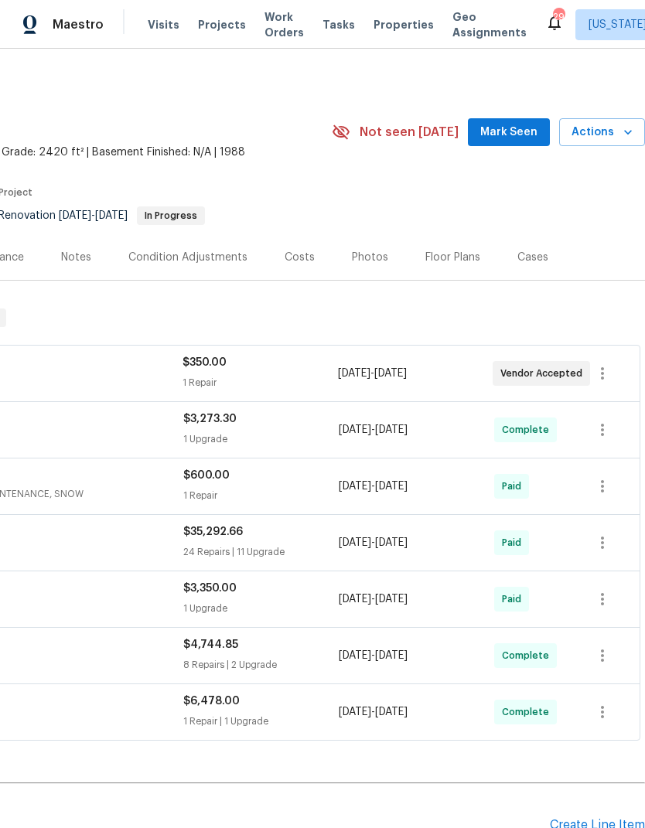
scroll to position [0, 229]
click at [354, 264] on div "Photos" at bounding box center [370, 257] width 36 height 15
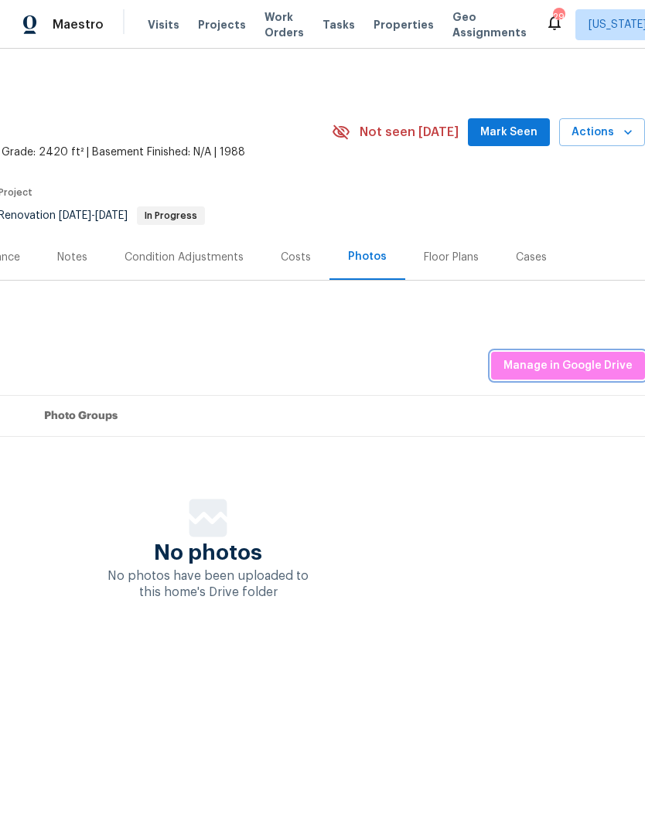
click at [576, 363] on span "Manage in Google Drive" at bounding box center [567, 365] width 129 height 19
click at [71, 257] on div "Notes" at bounding box center [72, 257] width 30 height 15
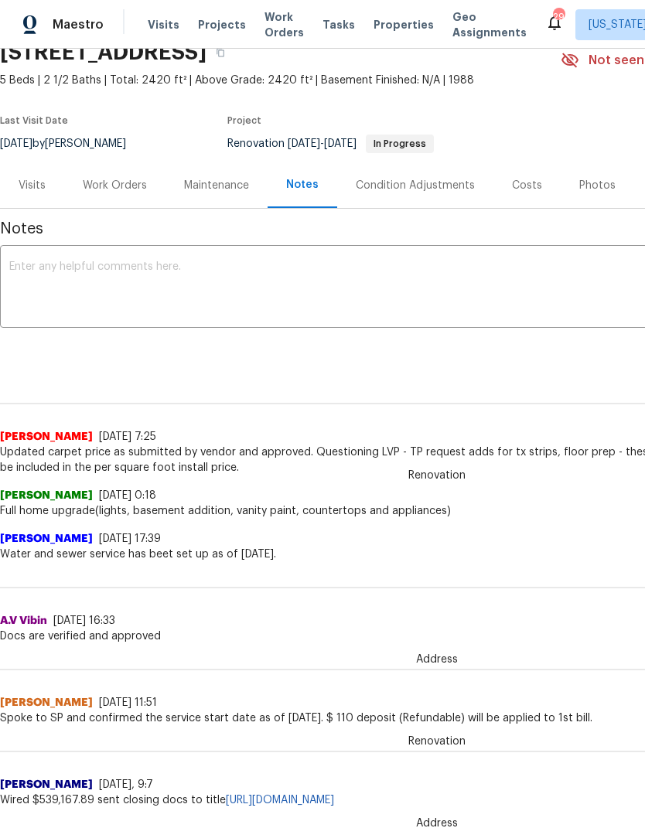
scroll to position [73, 0]
click at [104, 184] on div "Work Orders" at bounding box center [115, 184] width 64 height 15
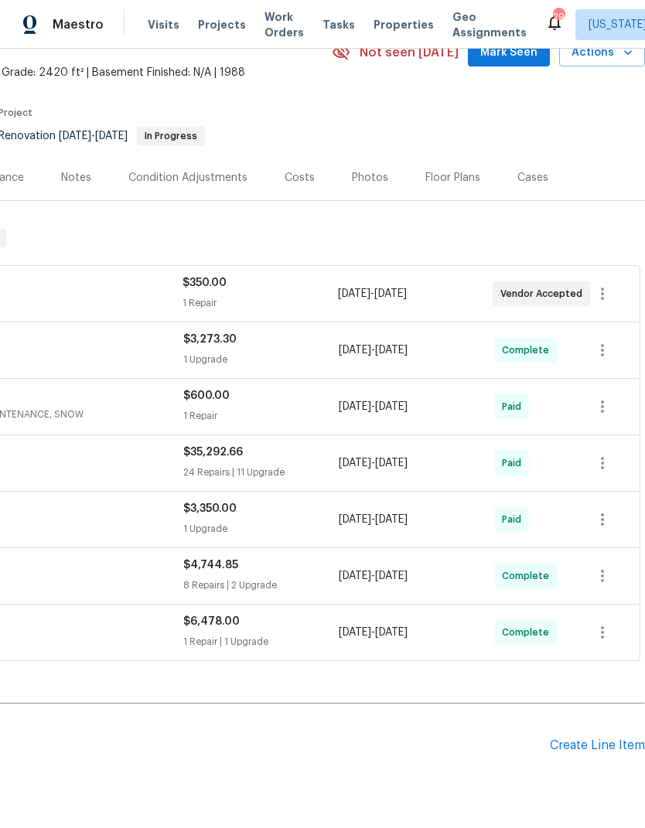
scroll to position [80, 229]
click at [606, 61] on button "Actions" at bounding box center [602, 52] width 86 height 29
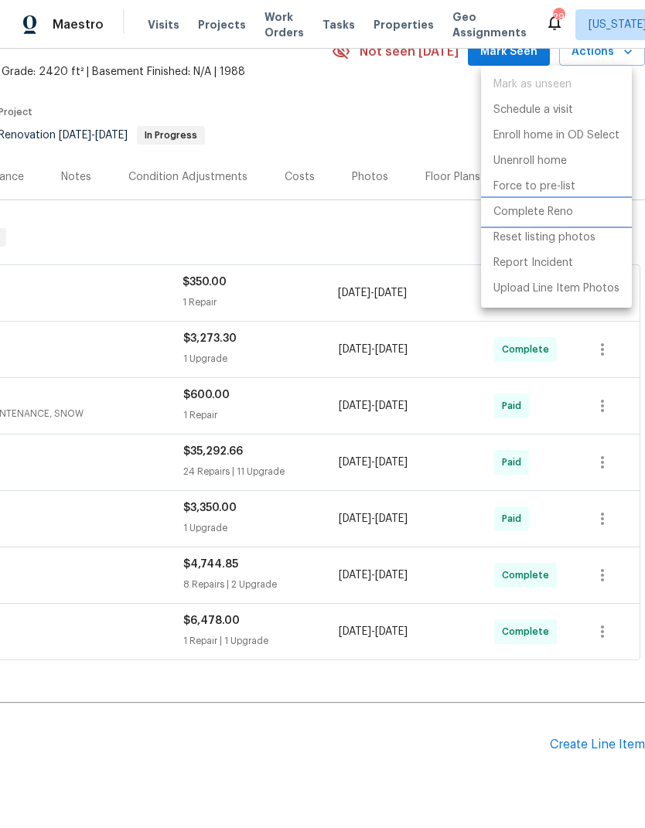
click at [546, 213] on p "Complete Reno" at bounding box center [533, 212] width 80 height 16
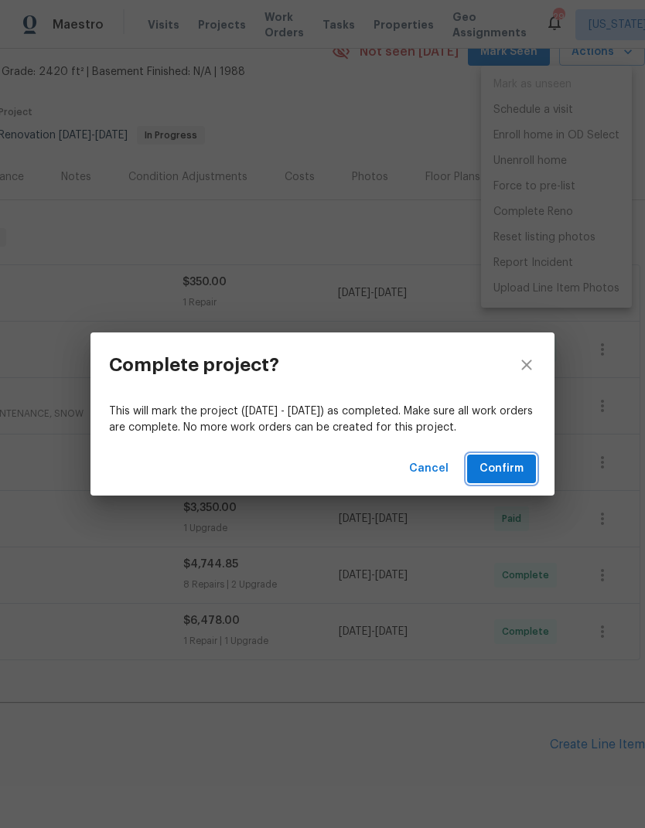
click at [513, 473] on span "Confirm" at bounding box center [501, 468] width 44 height 19
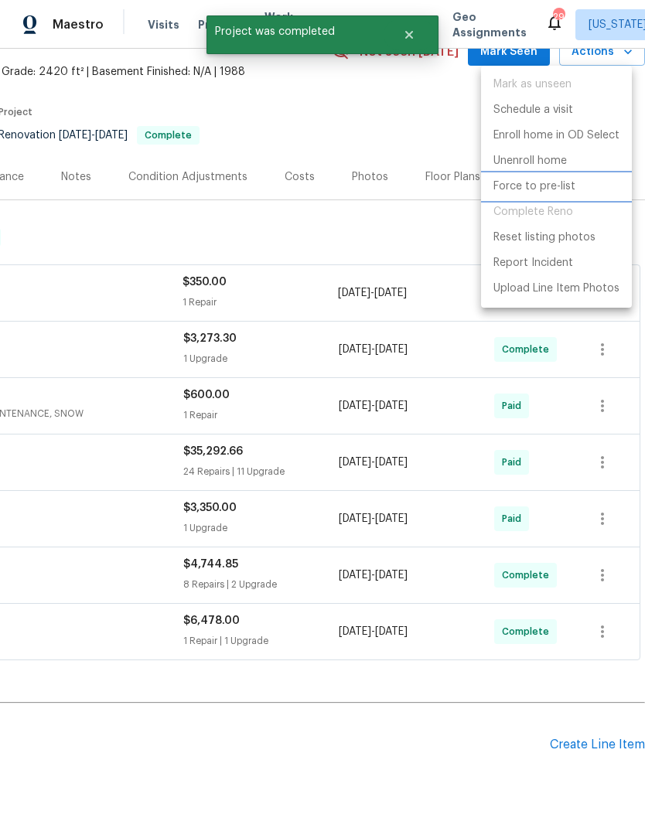
click at [543, 186] on p "Force to pre-list" at bounding box center [534, 187] width 82 height 16
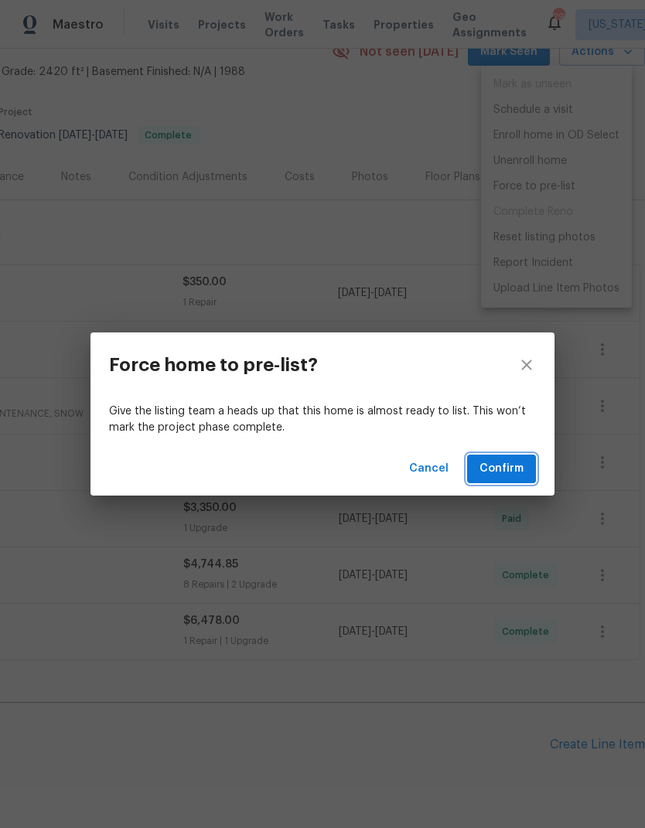
click at [514, 468] on span "Confirm" at bounding box center [501, 468] width 44 height 19
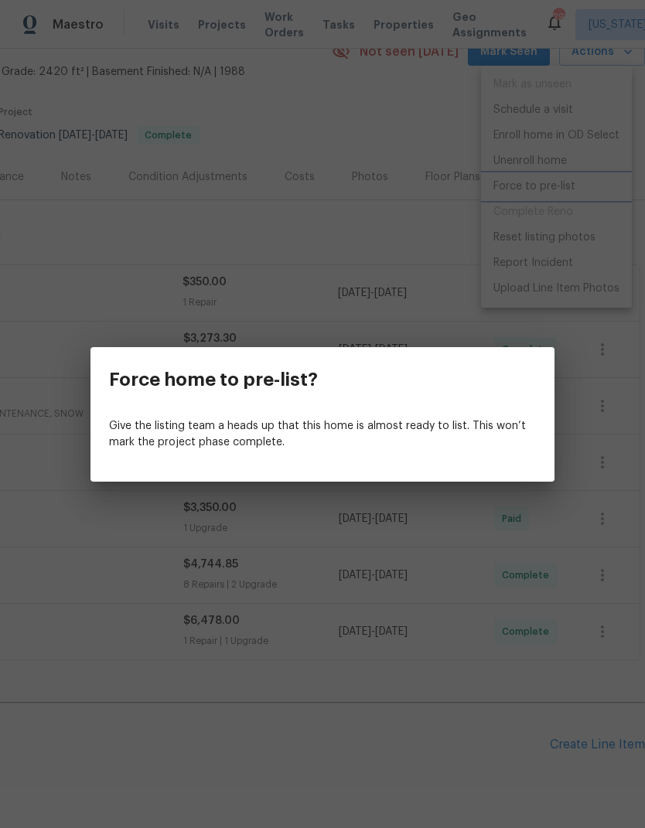
click at [420, 263] on div "Force home to pre-list? Give the listing team a heads up that this home is almo…" at bounding box center [322, 414] width 645 height 828
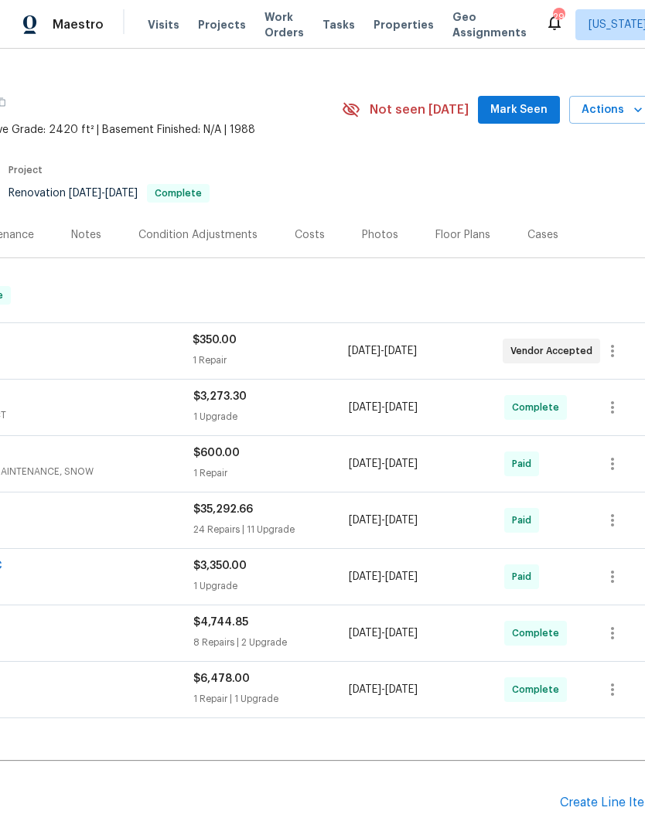
scroll to position [22, 216]
click at [622, 112] on span "Actions" at bounding box center [614, 109] width 61 height 19
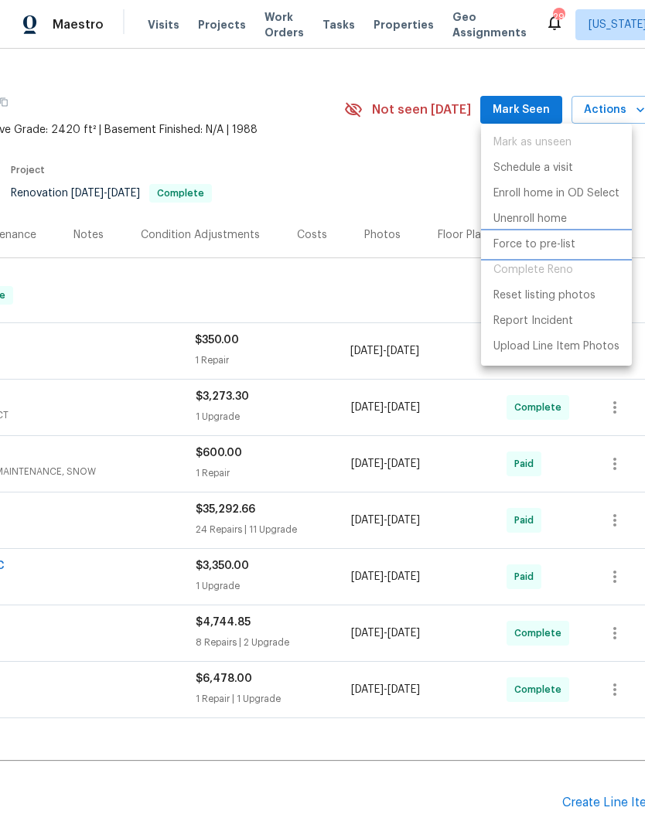
click at [551, 238] on p "Force to pre-list" at bounding box center [534, 244] width 82 height 16
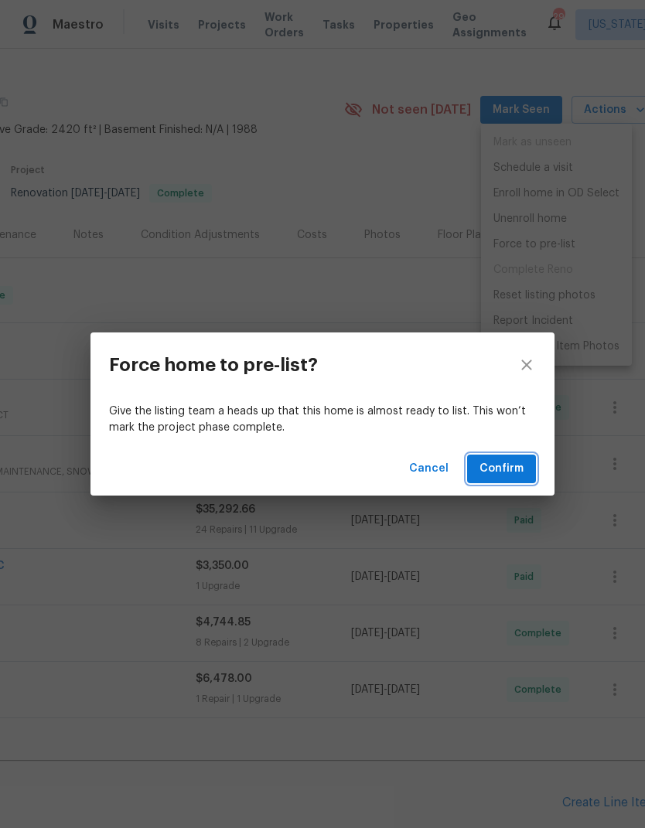
click at [505, 469] on span "Confirm" at bounding box center [501, 468] width 44 height 19
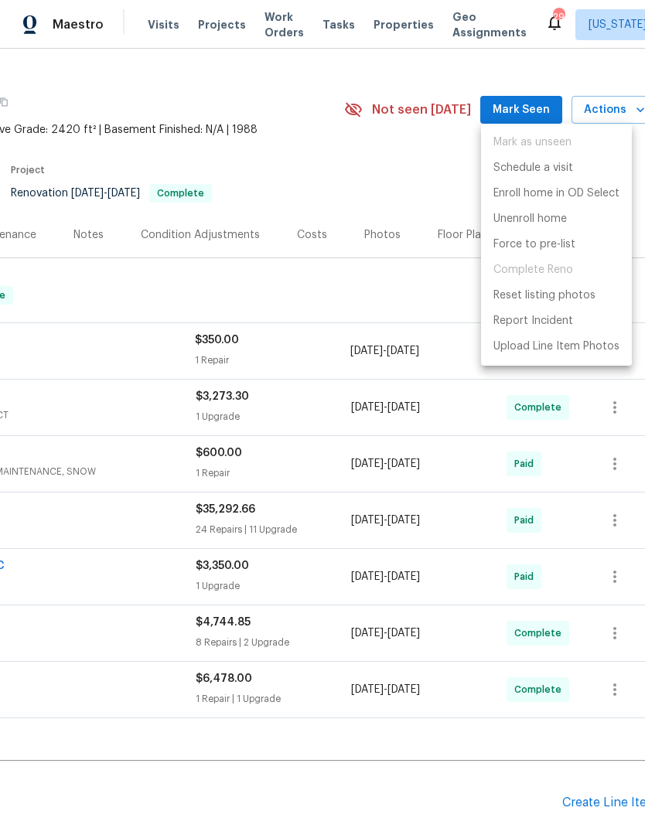
click at [355, 163] on div at bounding box center [322, 414] width 645 height 828
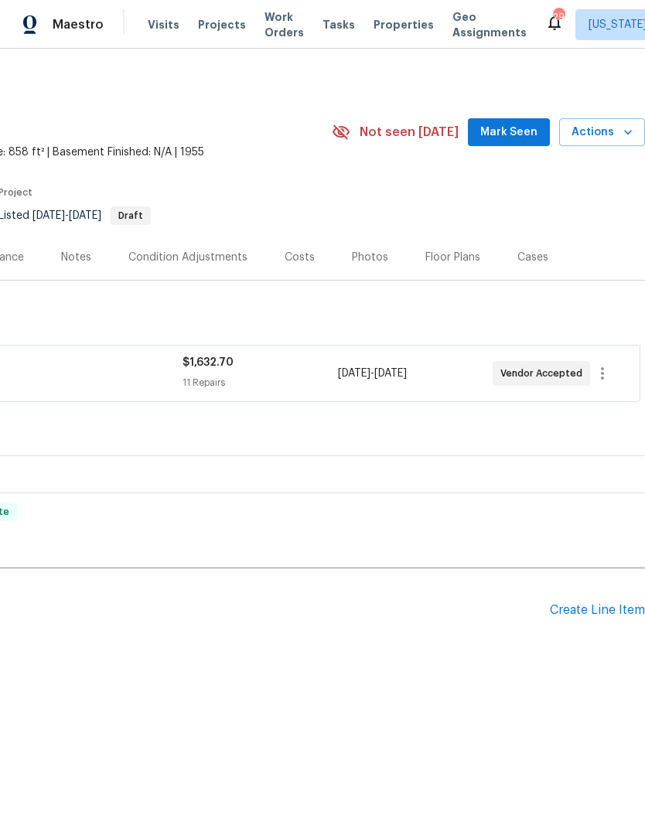
scroll to position [0, 229]
